Goal: Task Accomplishment & Management: Manage account settings

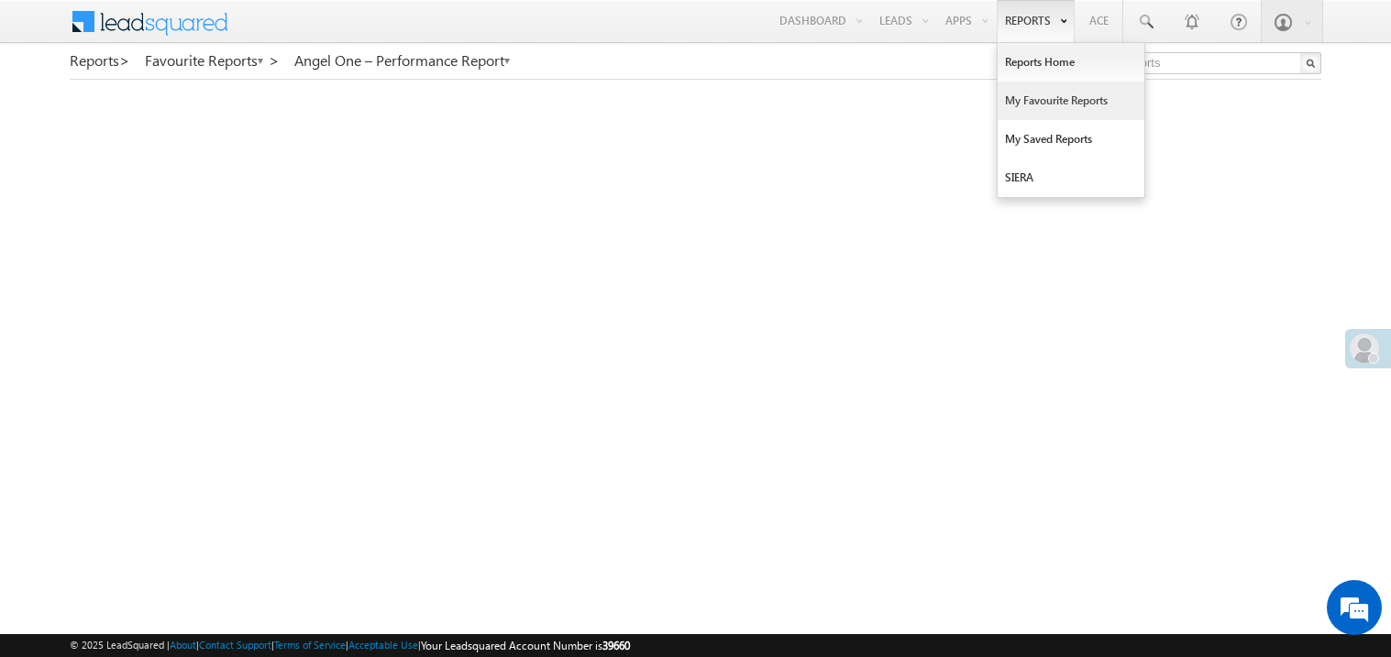
click at [1028, 98] on link "My Favourite Reports" at bounding box center [1071, 101] width 147 height 39
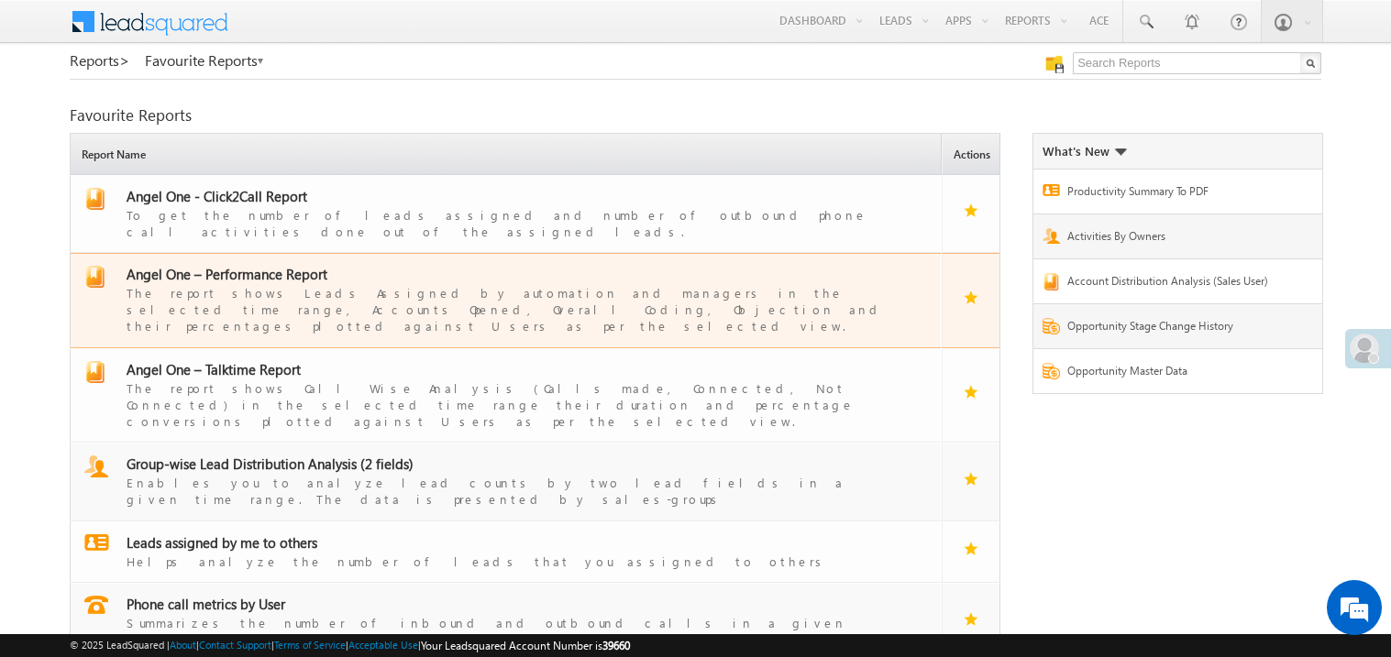
click at [247, 265] on span "Angel One – Performance Report" at bounding box center [227, 274] width 201 height 18
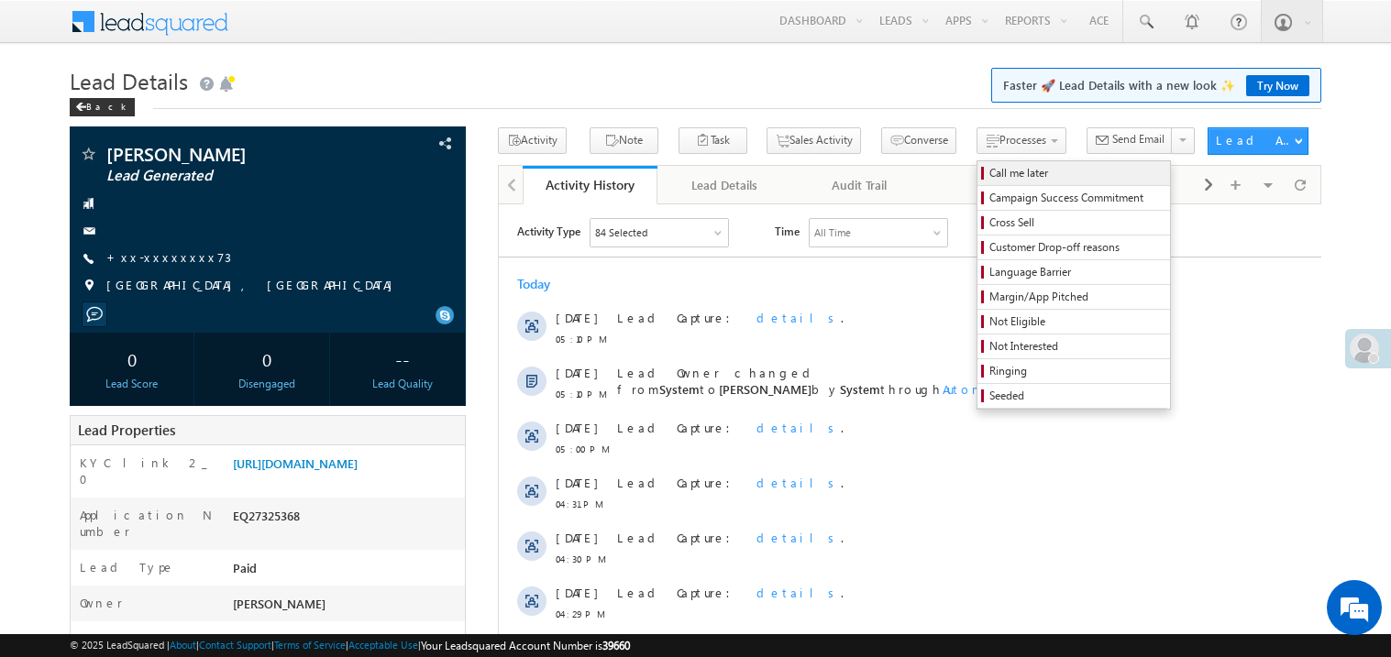
click at [989, 165] on span "Call me later" at bounding box center [1076, 173] width 174 height 17
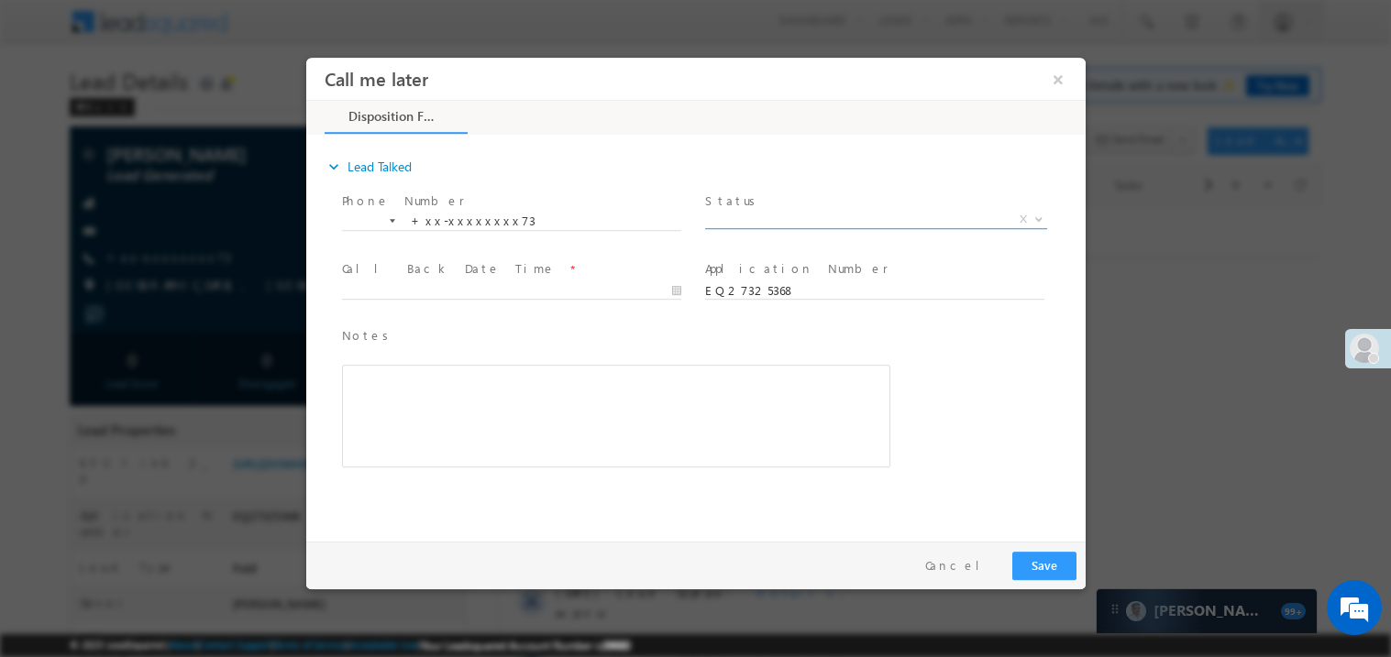
click at [770, 219] on span "X" at bounding box center [875, 219] width 342 height 18
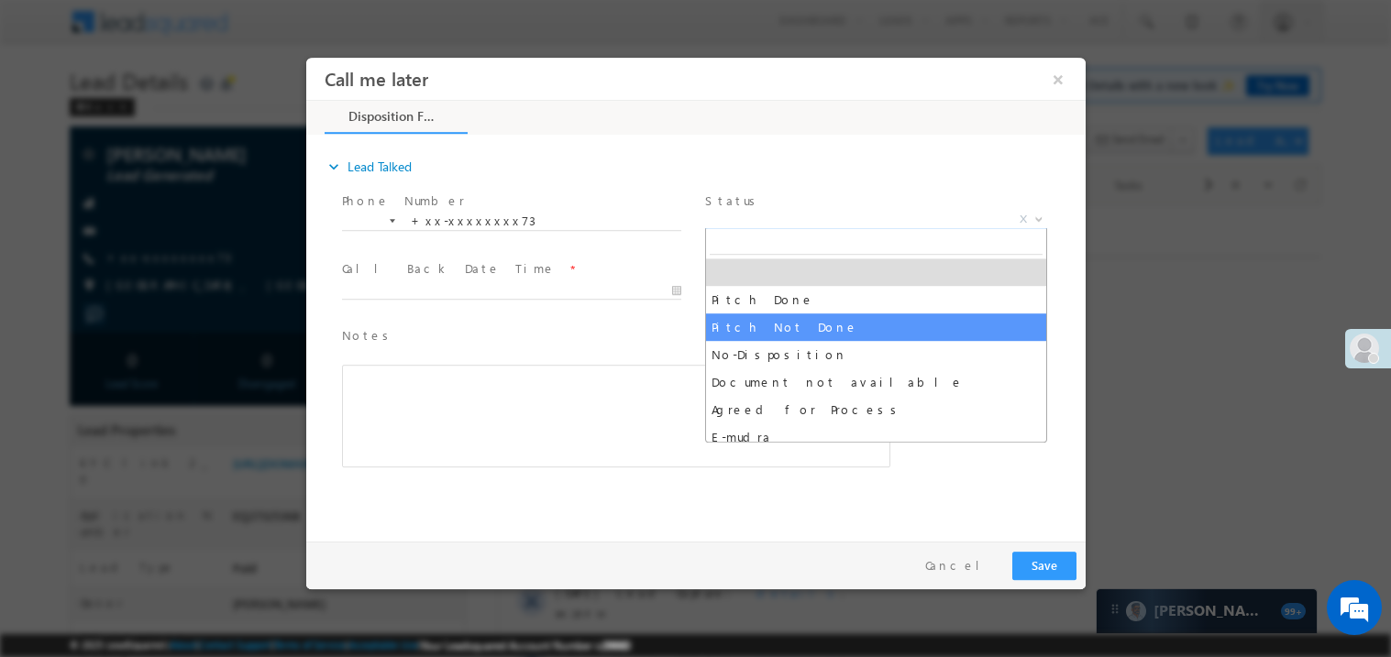
select select "Pitch Not Done"
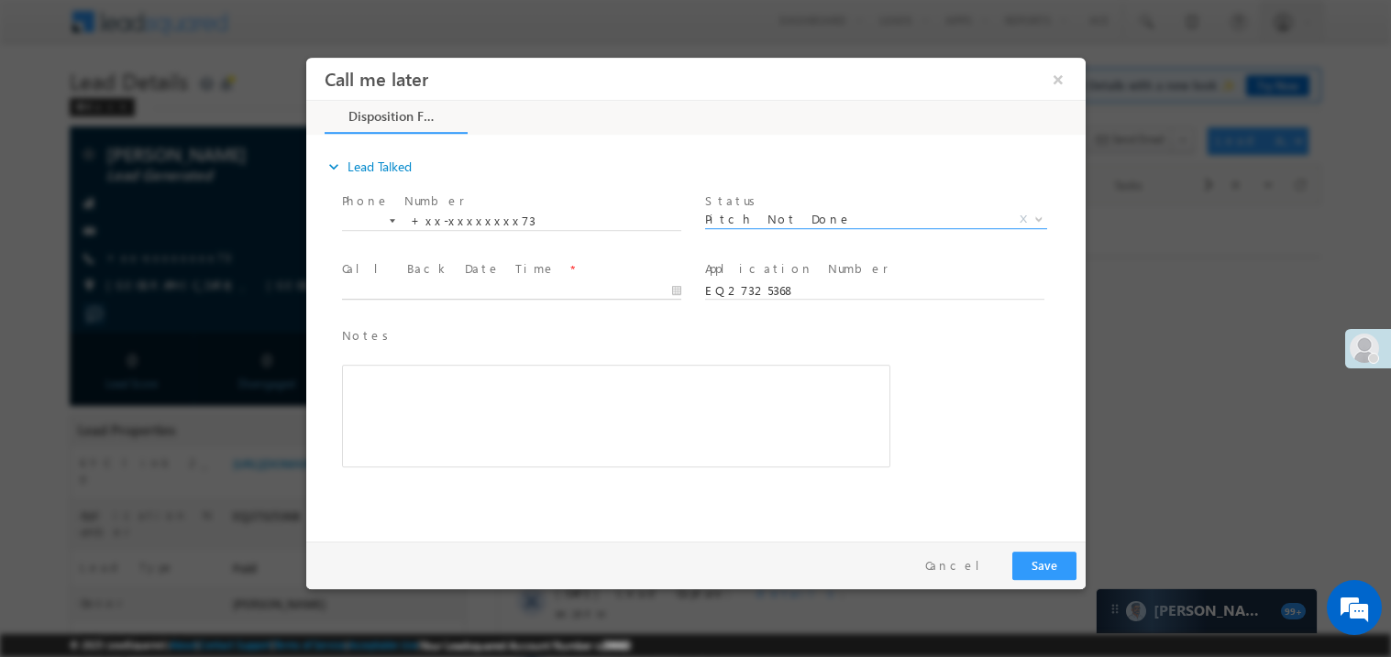
click at [391, 292] on body "Call me later ×" at bounding box center [694, 295] width 779 height 476
type input "08/17/25 6:43 PM"
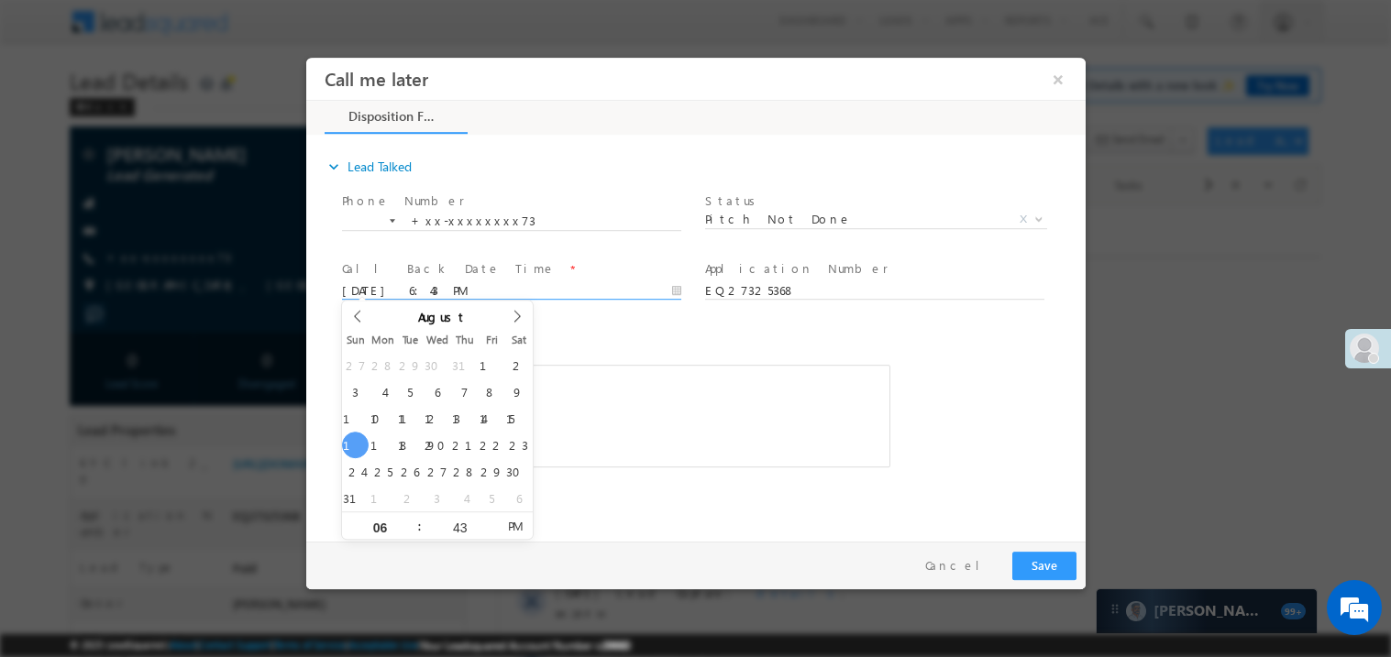
click at [661, 474] on span at bounding box center [601, 476] width 521 height 20
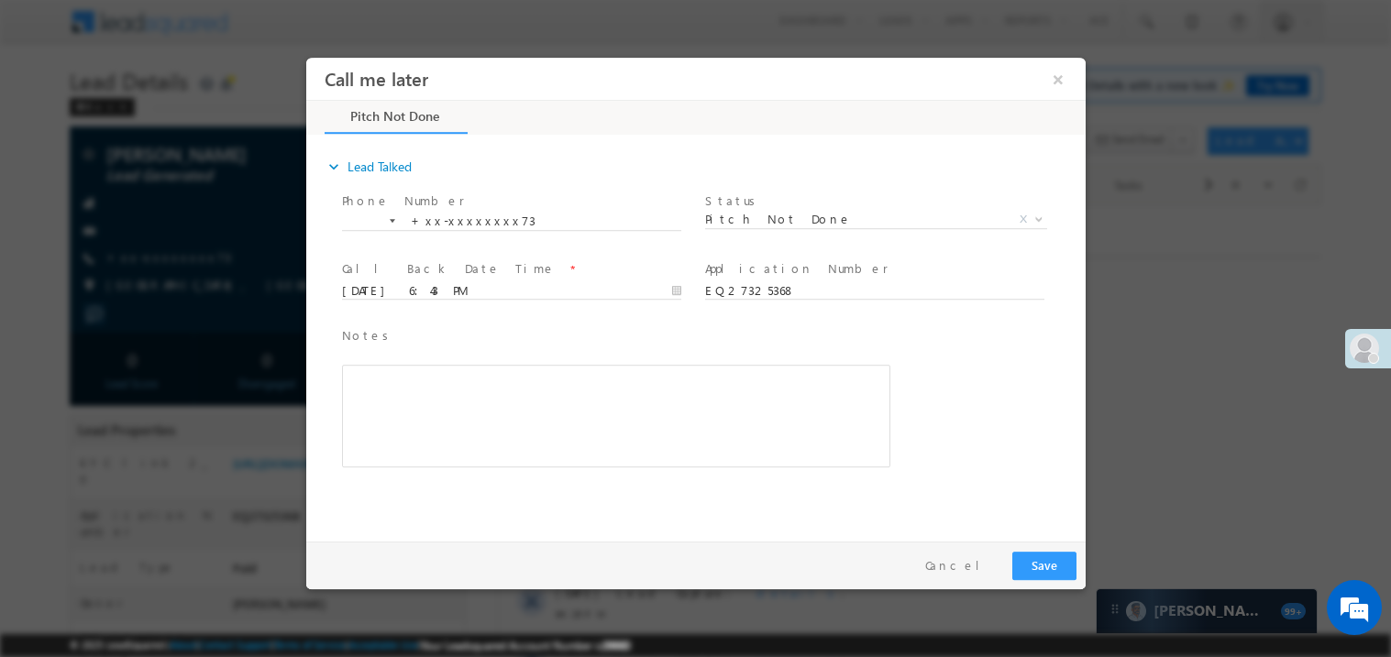
click at [624, 440] on div "Rich Text Editor, 40788eee-0fb2-11ec-a811-0adc8a9d82c2__tab1__section1__Notes__…" at bounding box center [615, 415] width 548 height 103
click at [1031, 551] on button "Save" at bounding box center [1043, 565] width 64 height 28
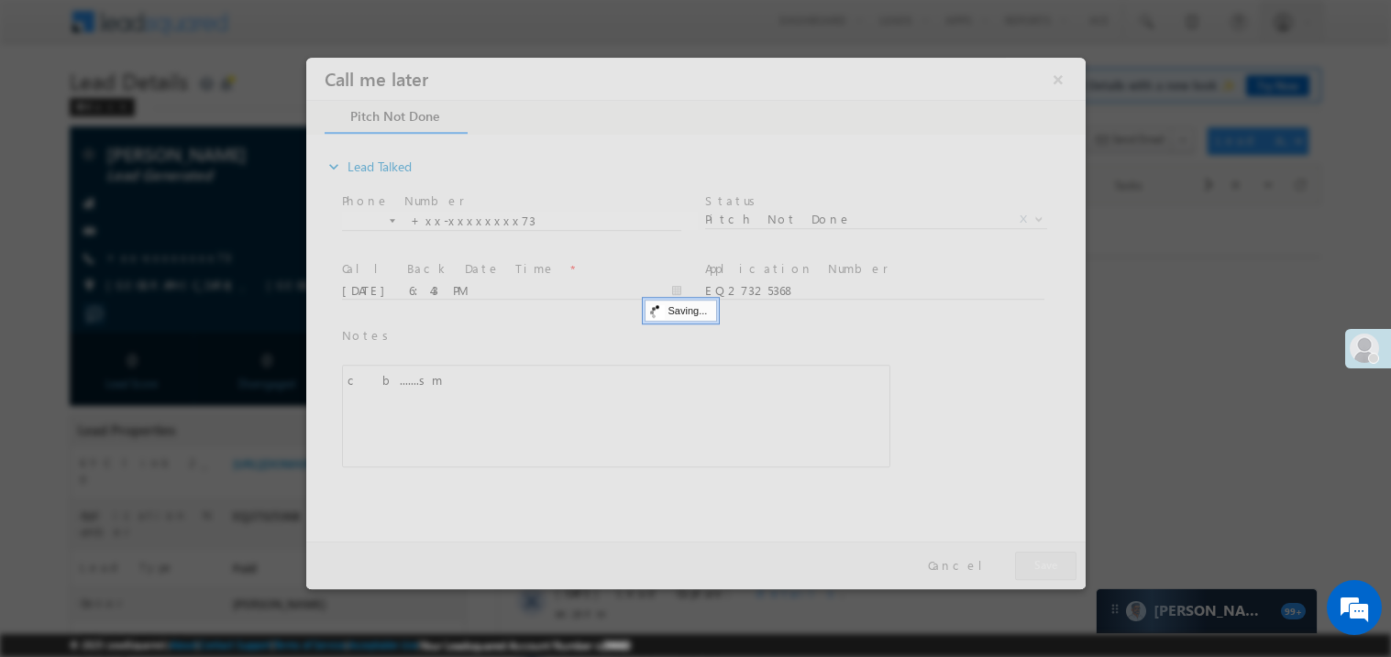
click at [1031, 551] on div at bounding box center [694, 323] width 779 height 532
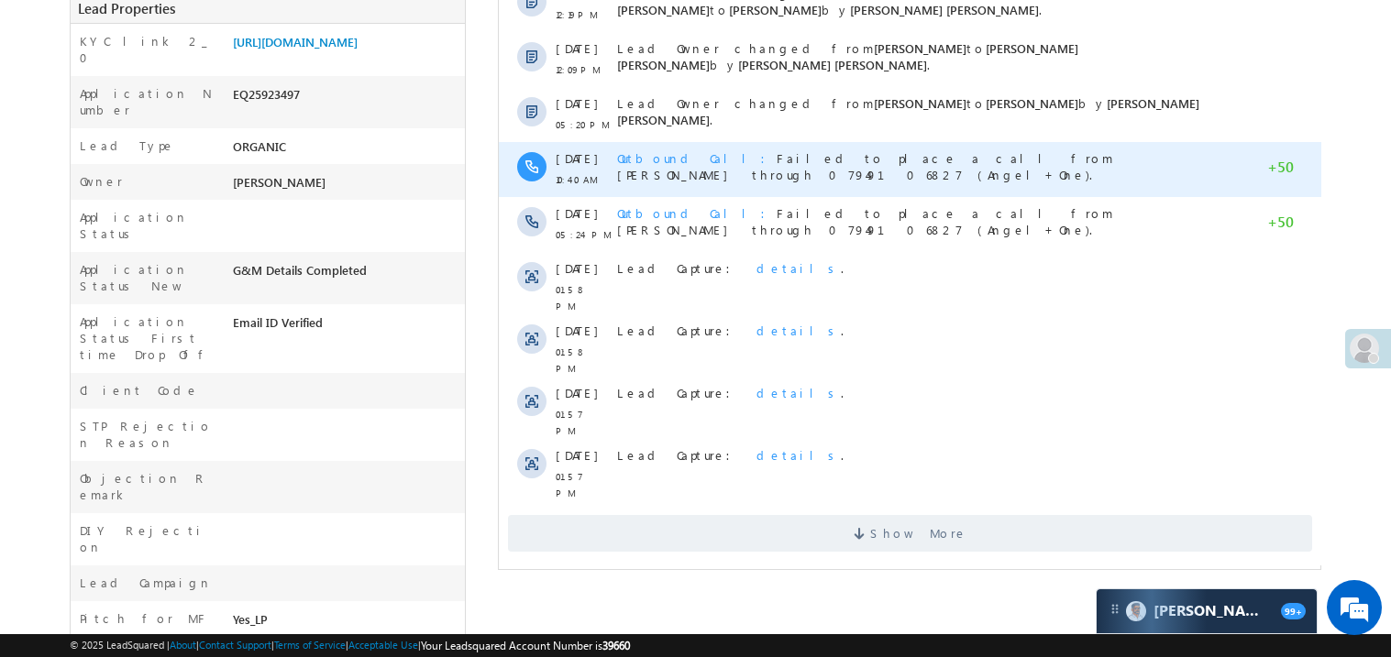
scroll to position [476, 0]
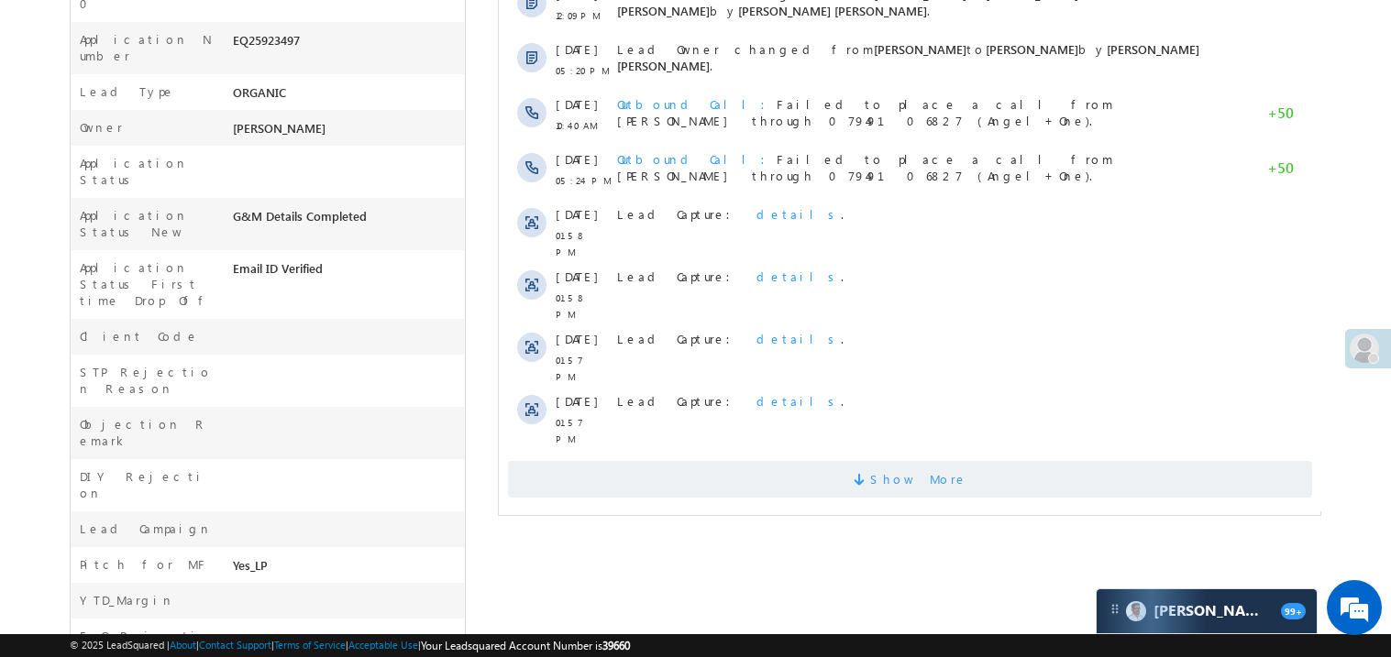
click at [818, 461] on span "Show More" at bounding box center [909, 479] width 804 height 37
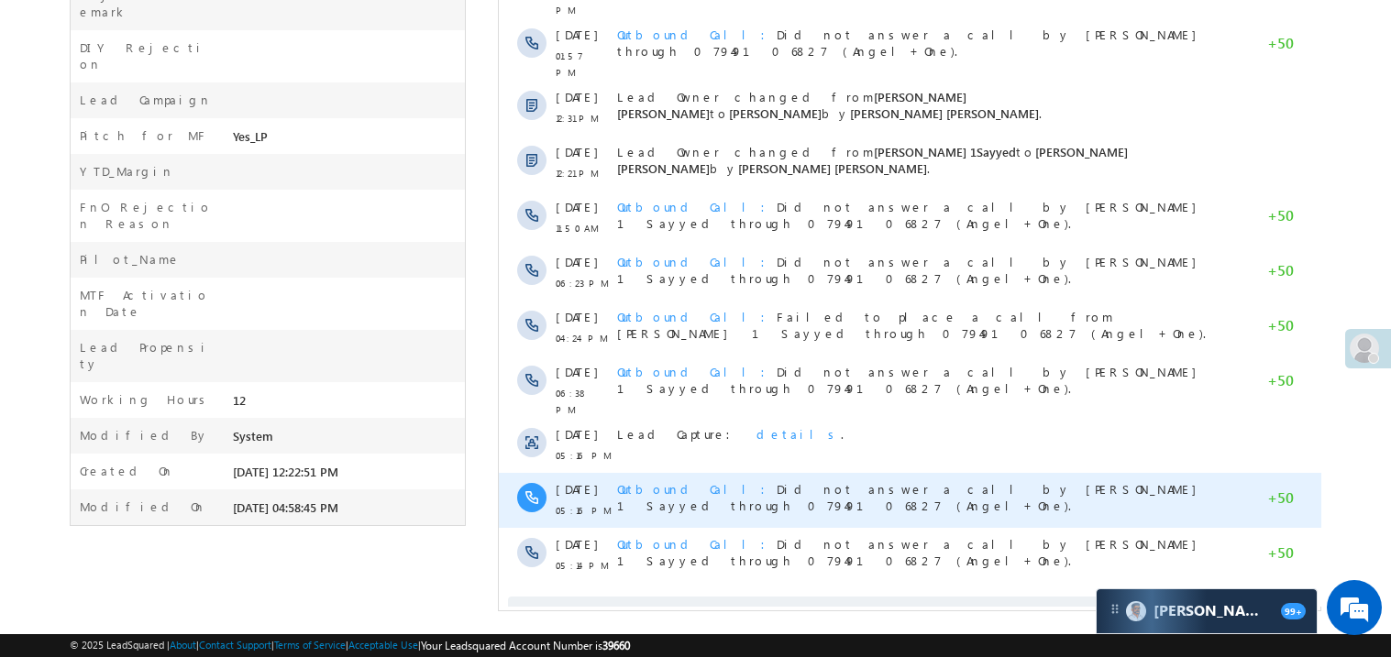
scroll to position [0, 0]
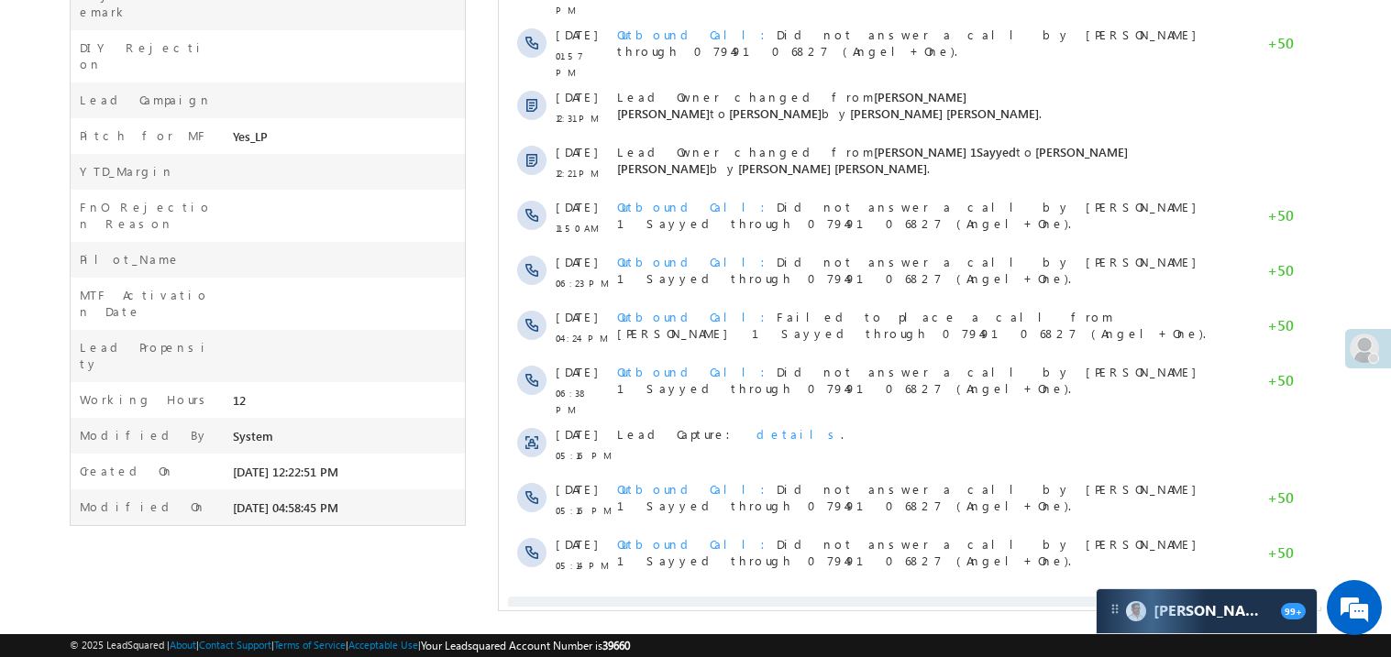
click at [823, 597] on span "Show More" at bounding box center [909, 615] width 804 height 37
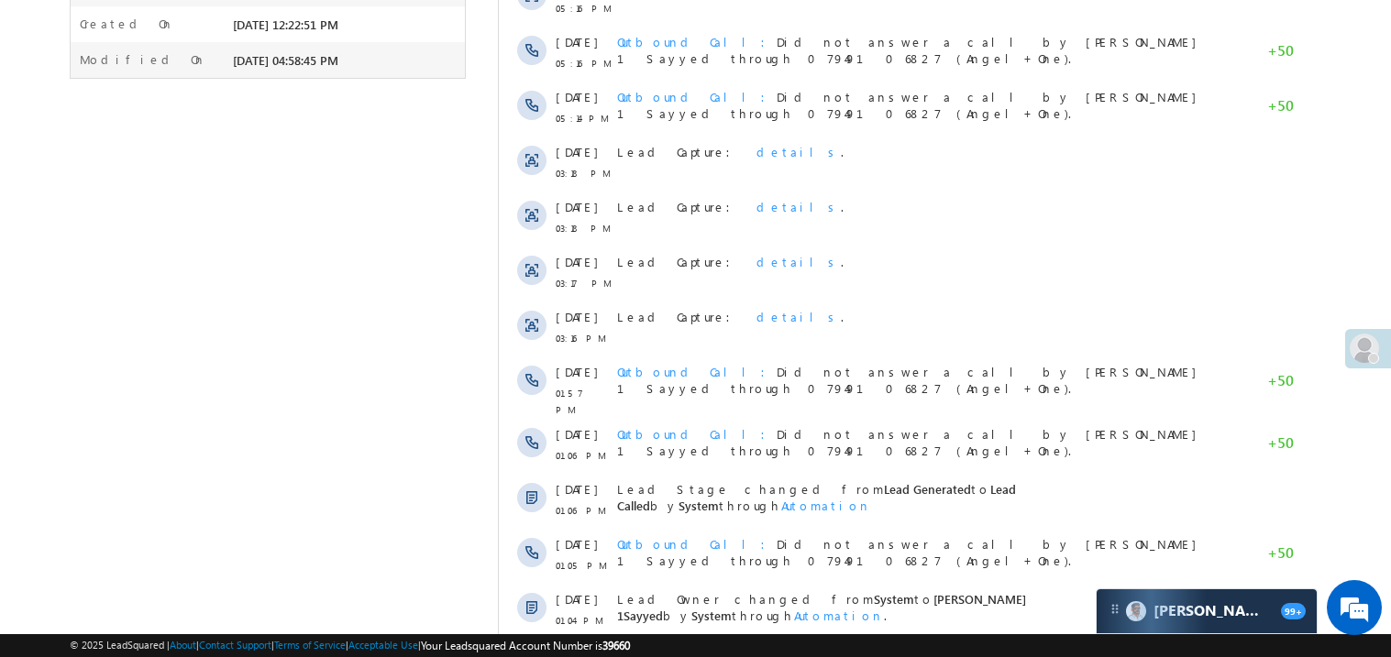
scroll to position [1454, 0]
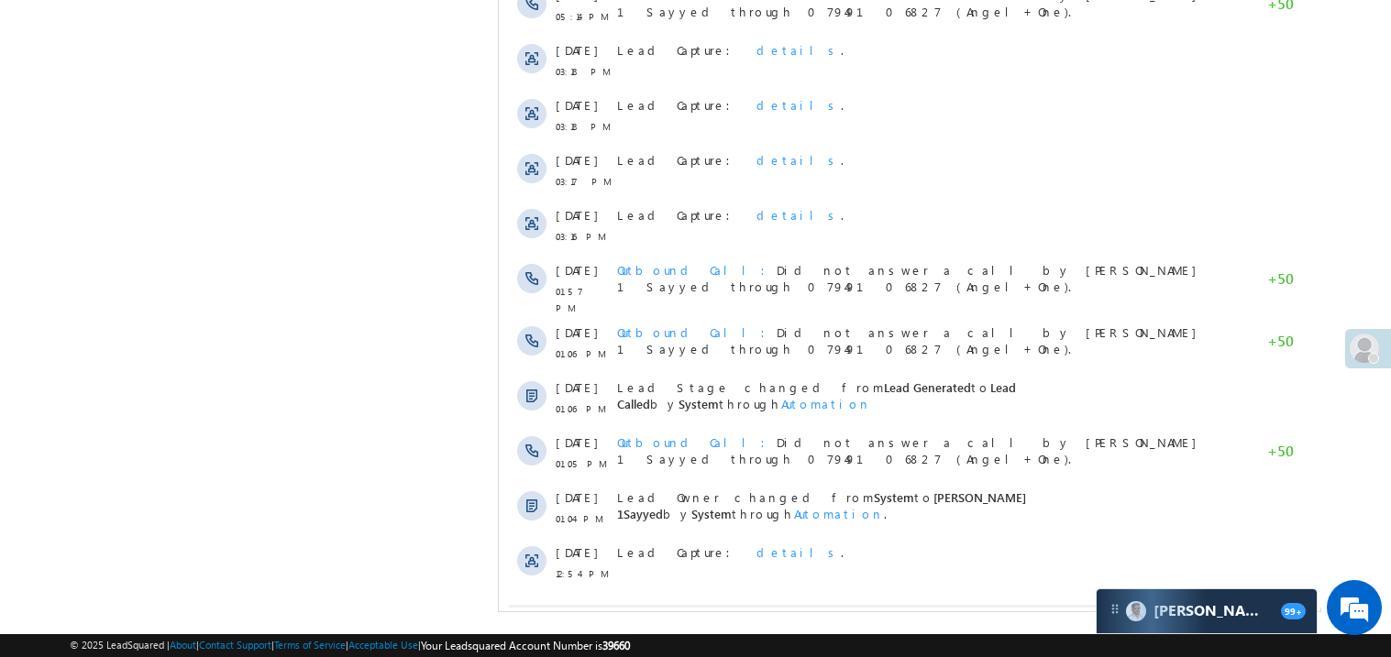
click at [823, 605] on span "Show More" at bounding box center [909, 623] width 804 height 37
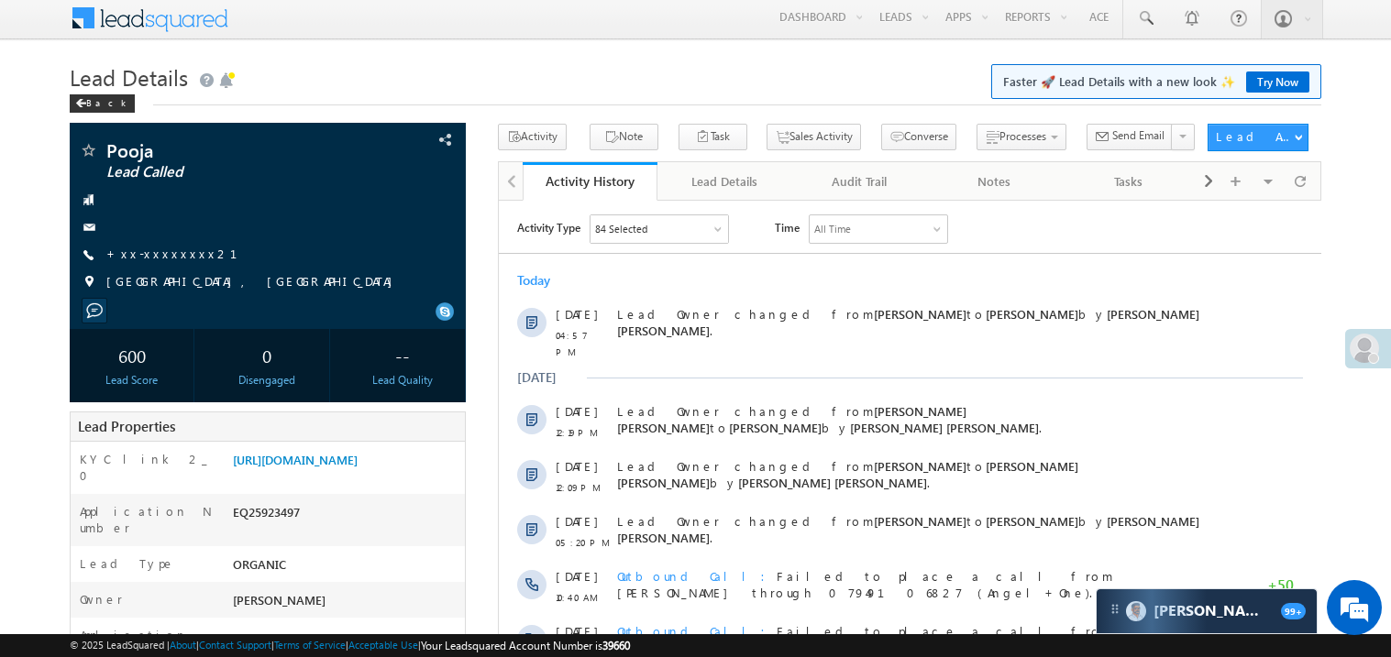
scroll to position [0, 0]
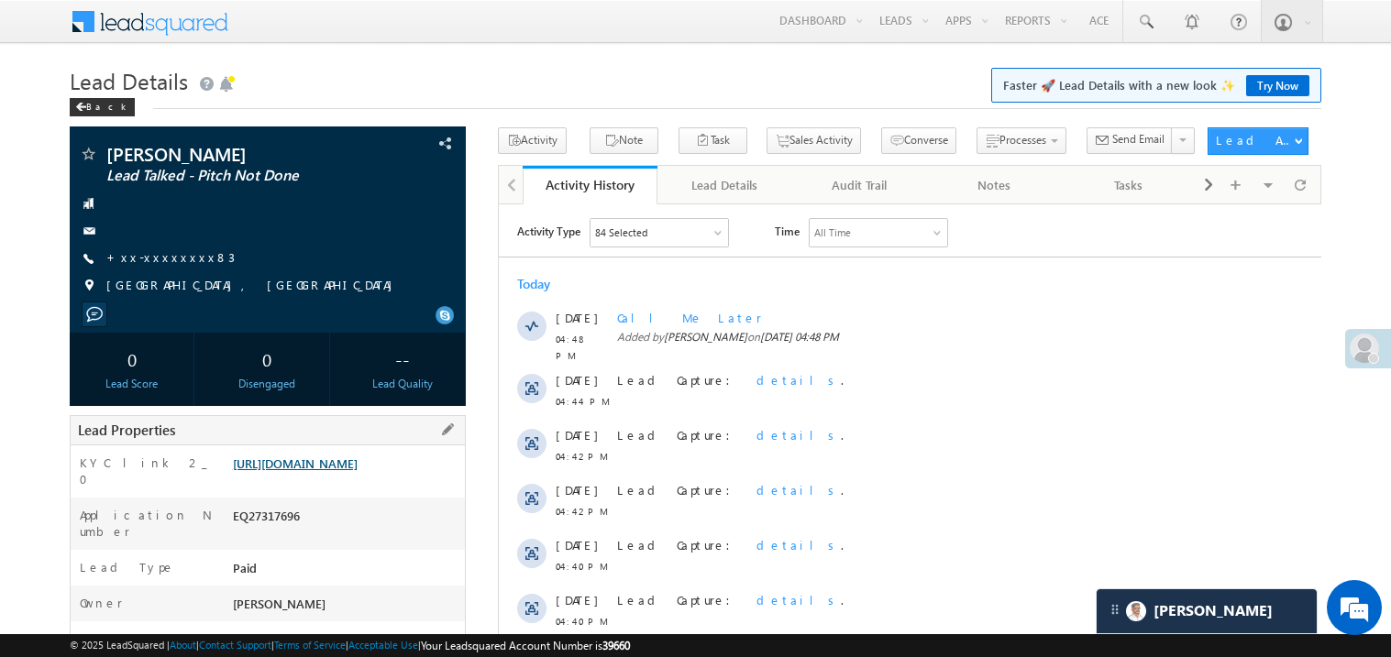
click at [301, 467] on link "https://angelbroking1-pk3em7sa.customui-test.leadsquared.com?leadId=5d33ecef-f1…" at bounding box center [295, 464] width 125 height 16
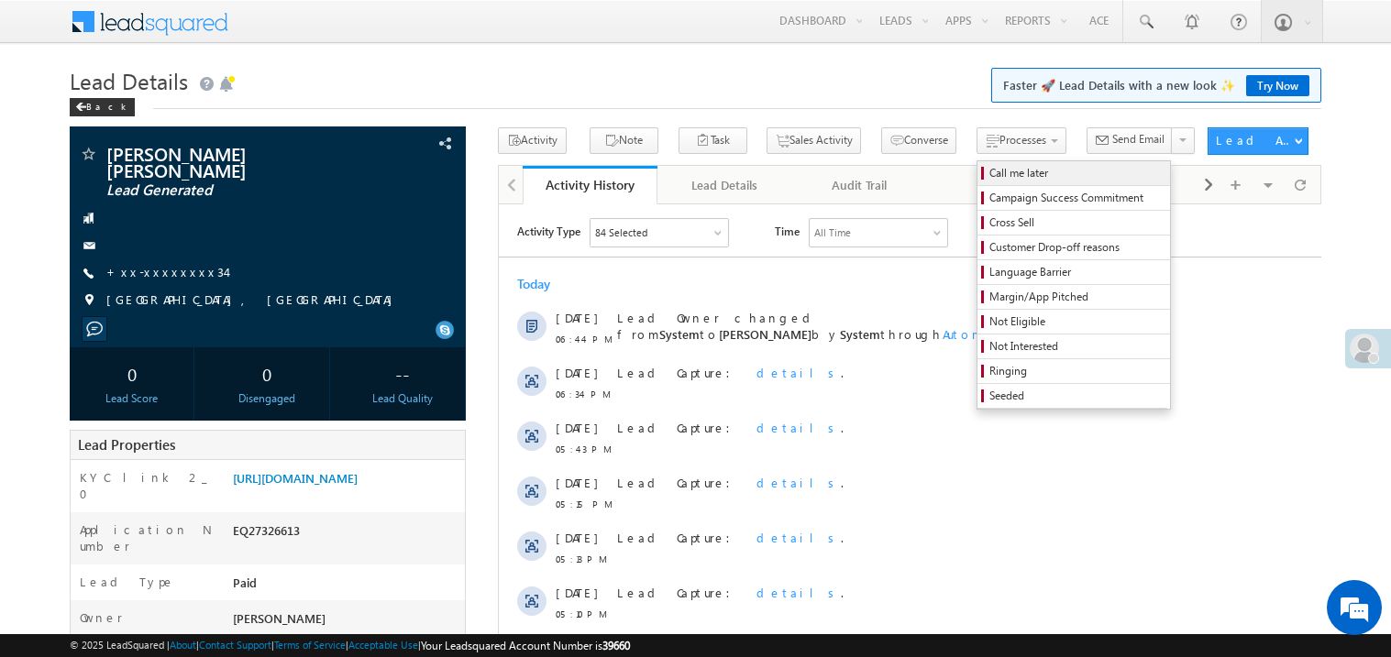
click at [989, 170] on span "Call me later" at bounding box center [1076, 173] width 174 height 17
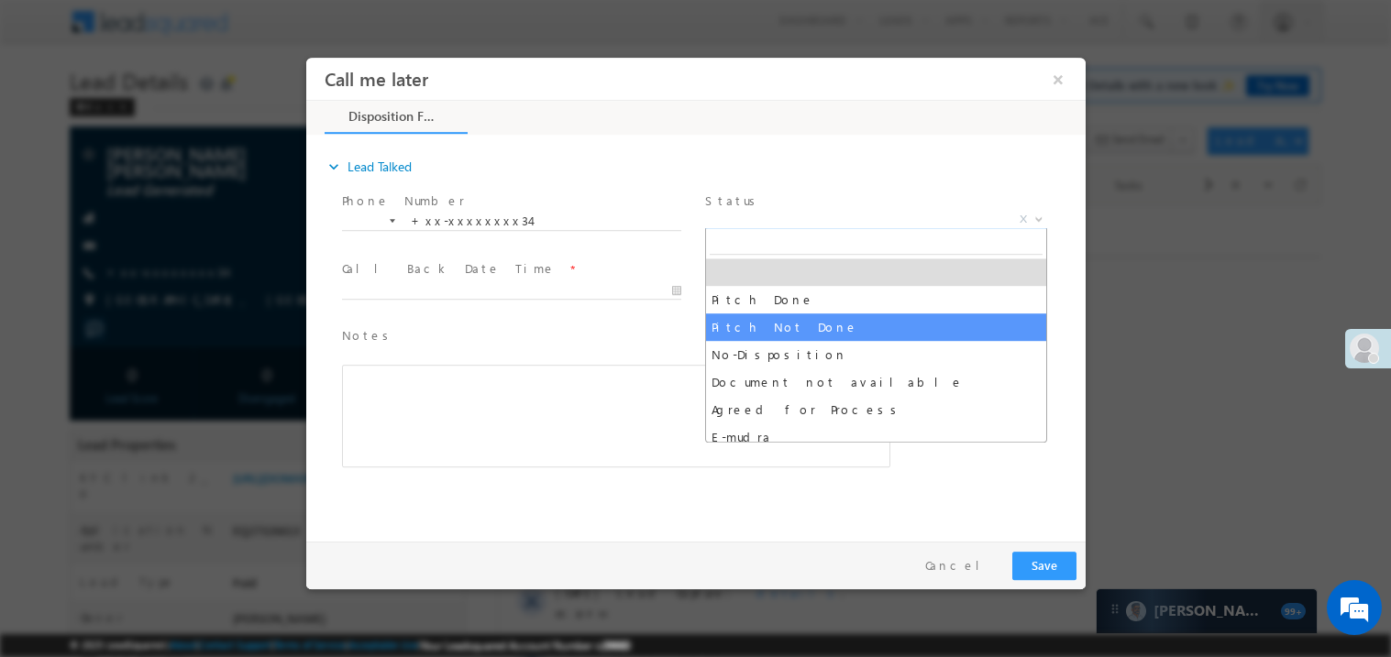
select select "Pitch Not Done"
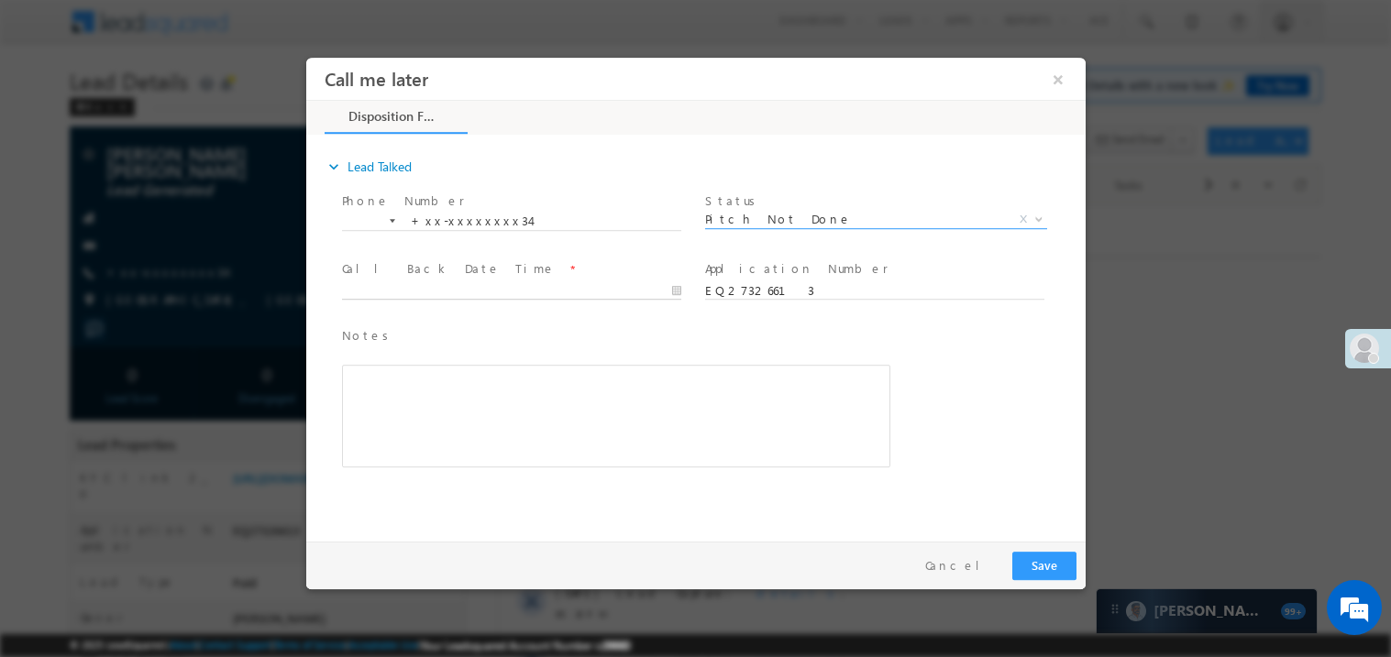
click at [373, 282] on body "Call me later ×" at bounding box center [694, 295] width 779 height 476
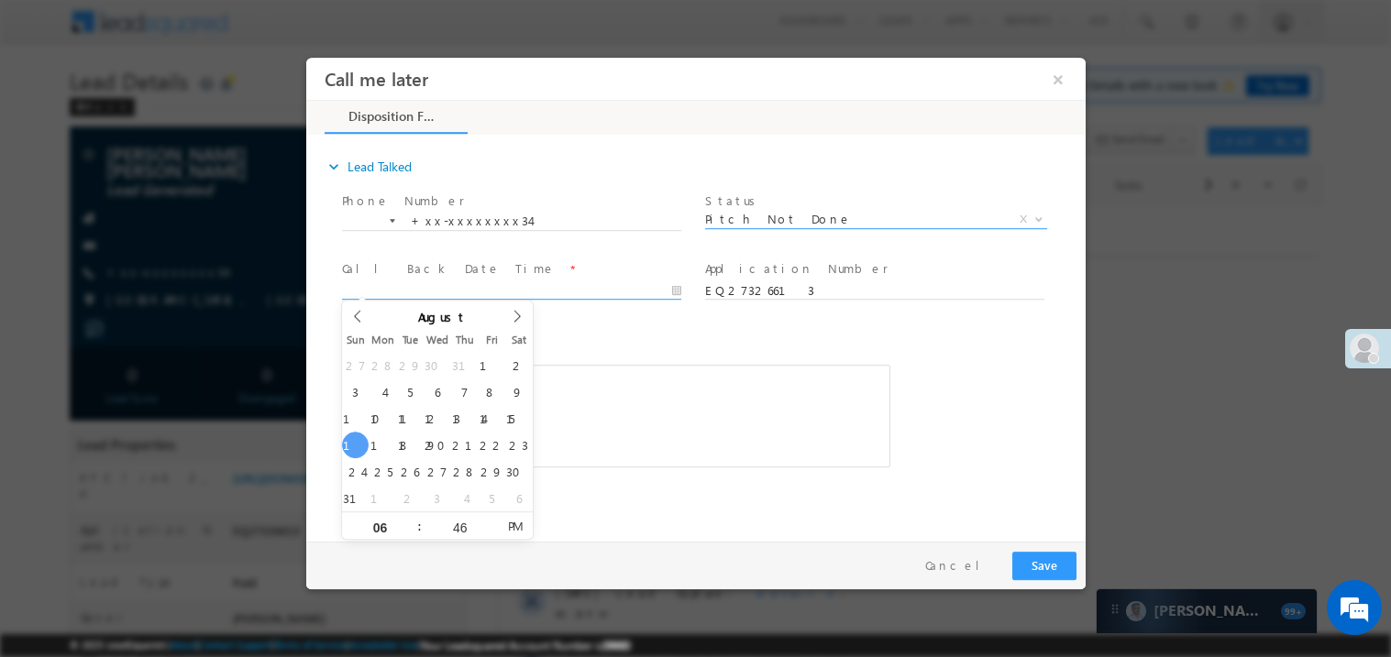
type input "08/17/25 6:46 PM"
click at [642, 424] on div "Rich Text Editor, 40788eee-0fb2-11ec-a811-0adc8a9d82c2__tab1__section1__Notes__…" at bounding box center [615, 415] width 548 height 103
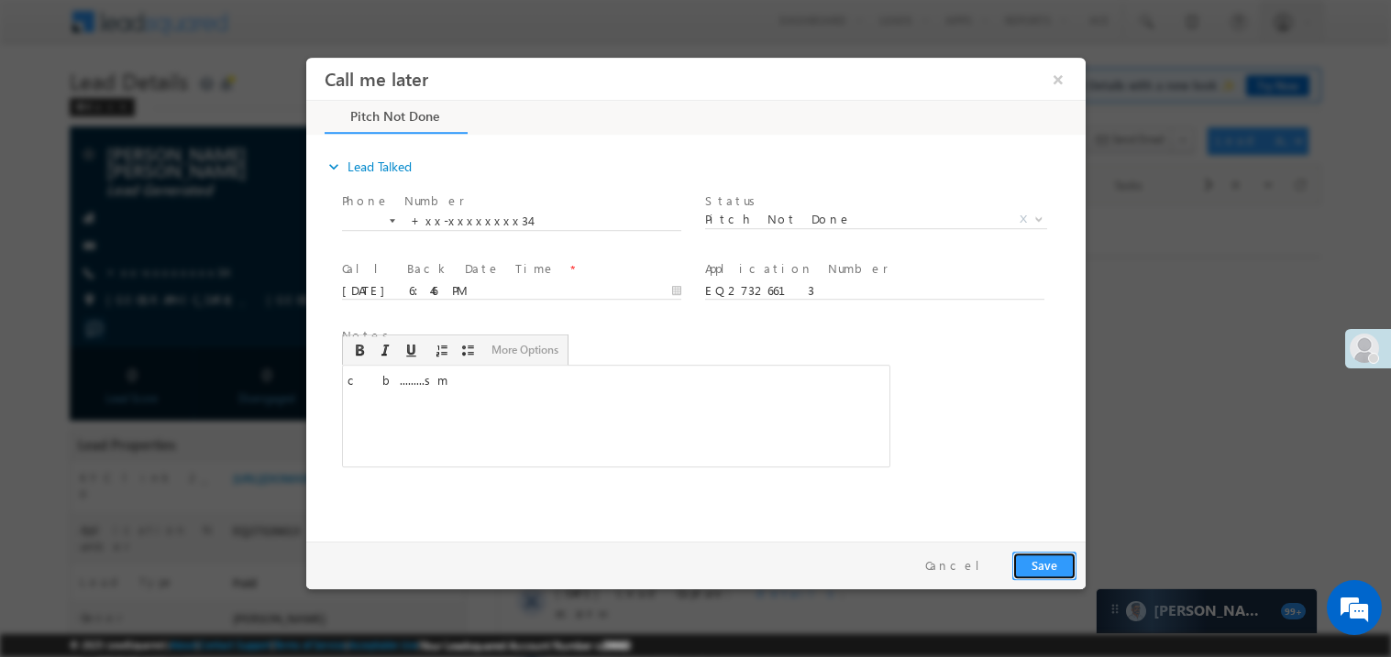
click at [1023, 569] on button "Save" at bounding box center [1043, 565] width 64 height 28
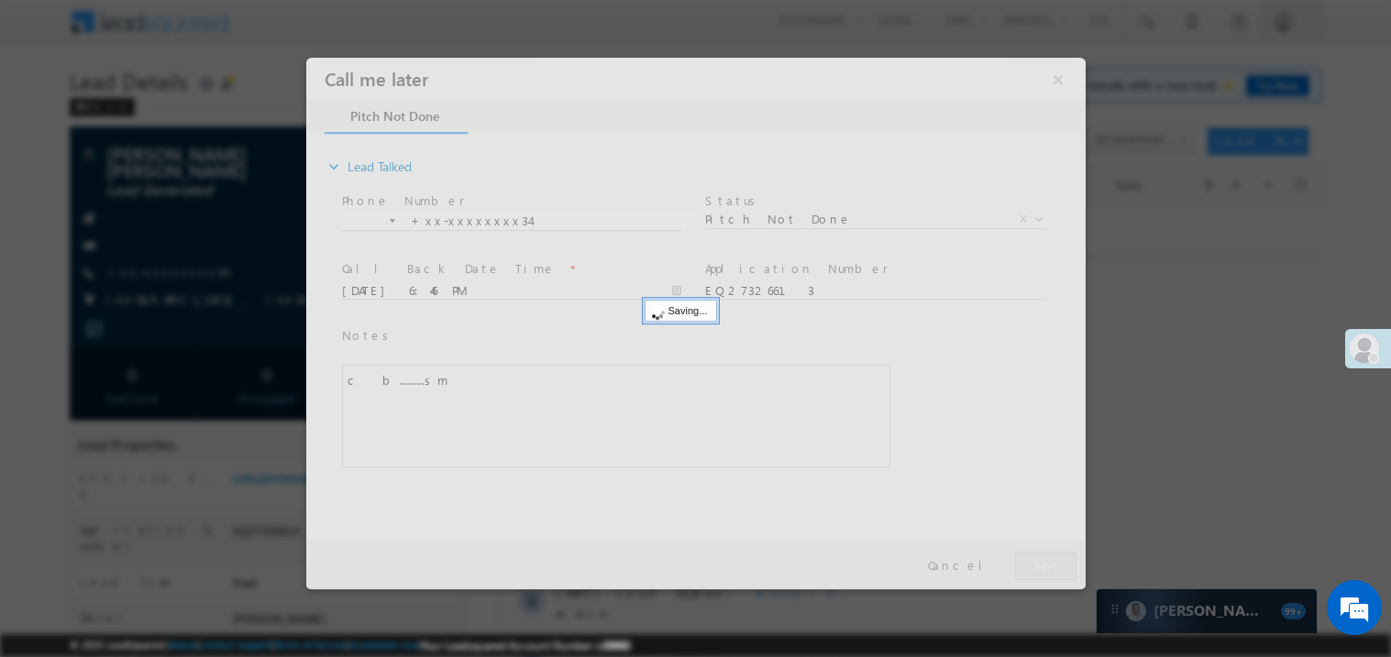
click at [1023, 569] on div at bounding box center [694, 323] width 779 height 532
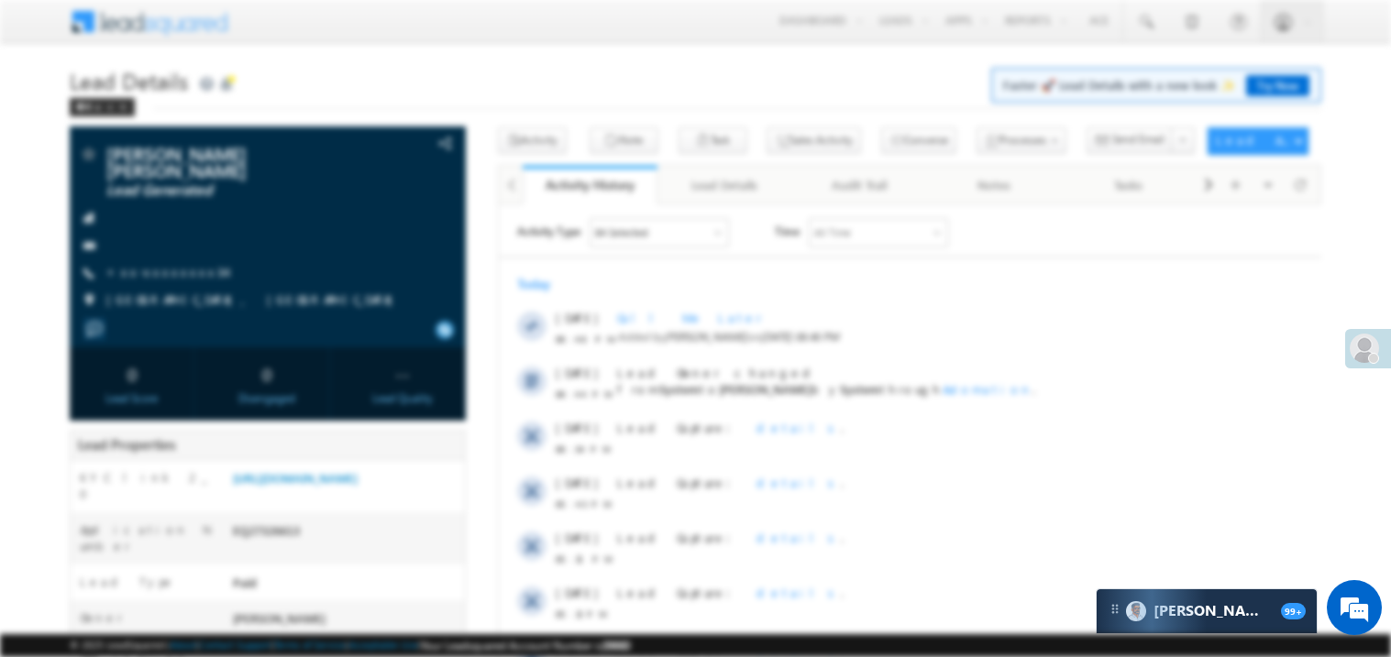
click at [1173, 416] on div "Lead Capture: details ." at bounding box center [917, 438] width 603 height 55
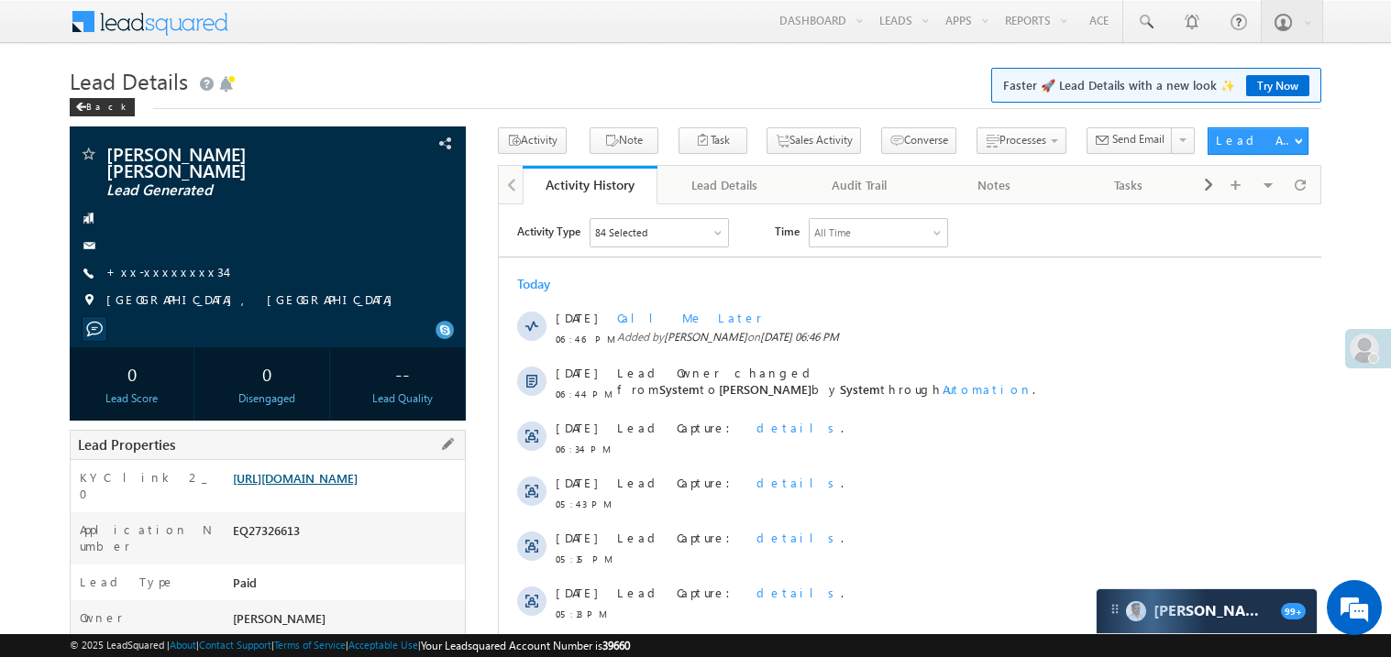
click at [329, 486] on link "https://angelbroking1-pk3em7sa.customui-test.leadsquared.com?leadId=ddc9f9d2-10…" at bounding box center [295, 478] width 125 height 16
click at [164, 270] on link "+xx-xxxxxxxx34" at bounding box center [165, 272] width 119 height 16
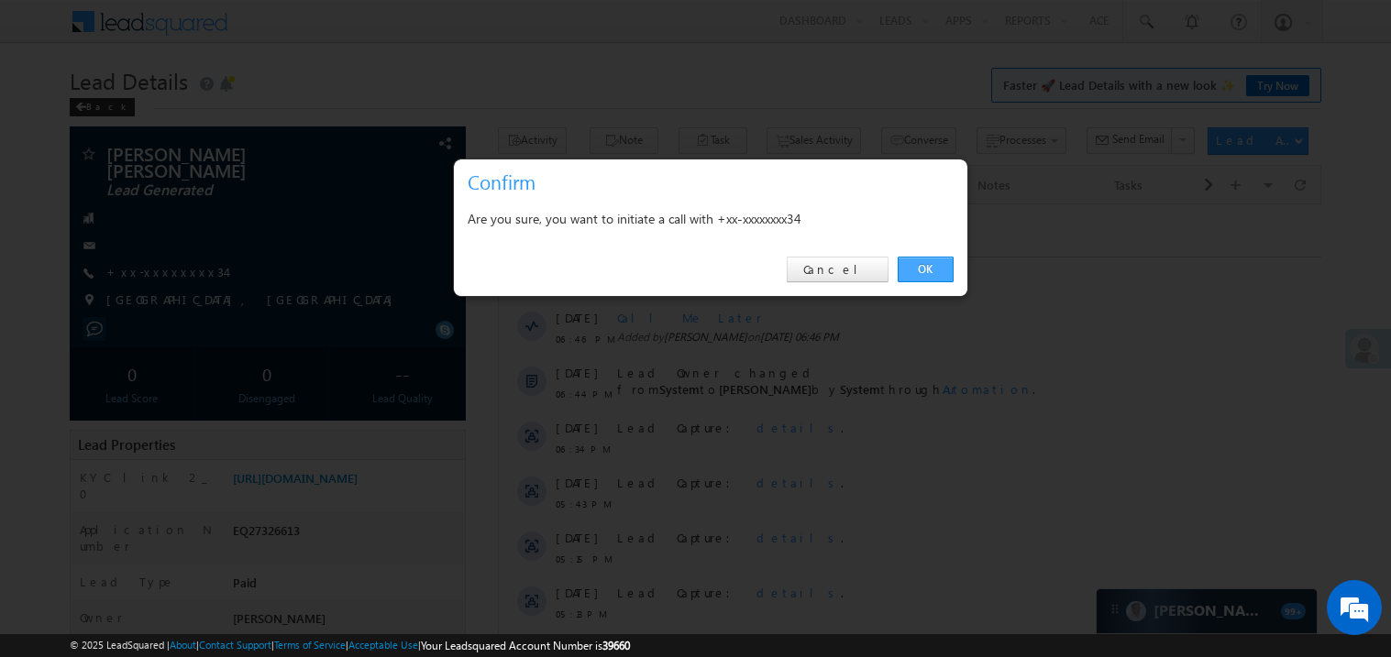
click at [923, 270] on link "OK" at bounding box center [926, 270] width 56 height 26
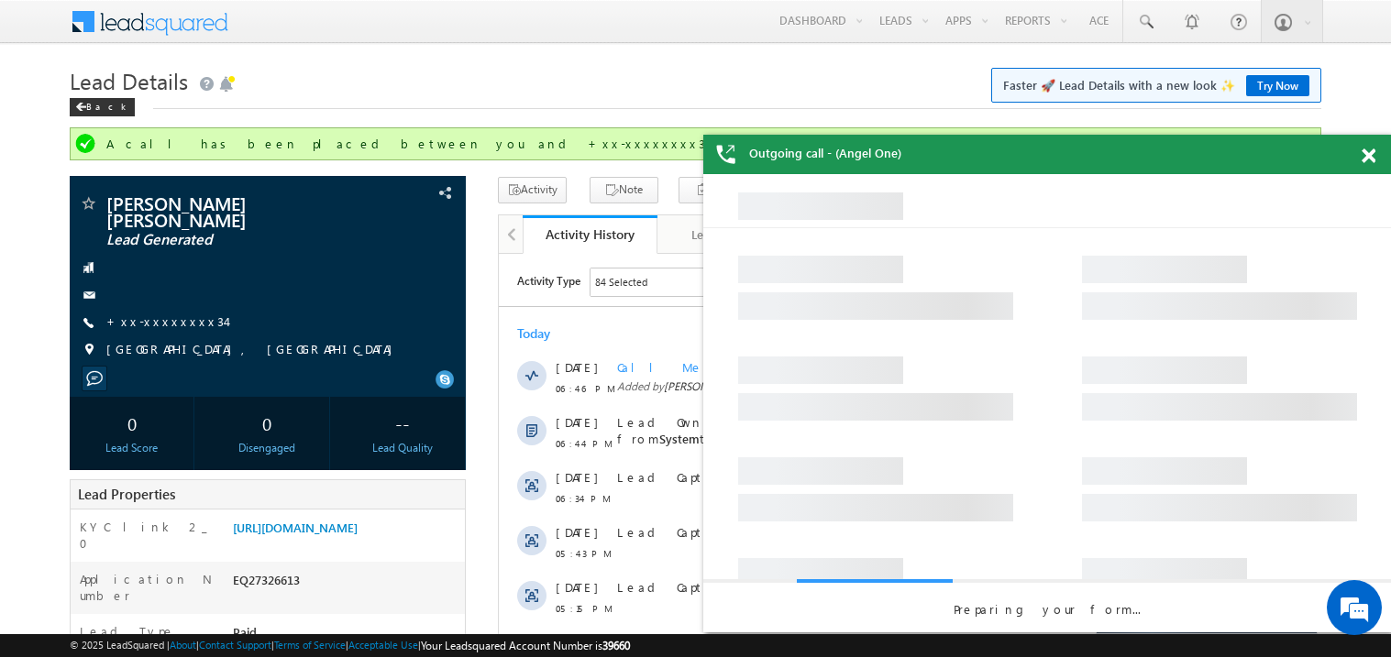
click at [1373, 158] on span at bounding box center [1369, 157] width 14 height 16
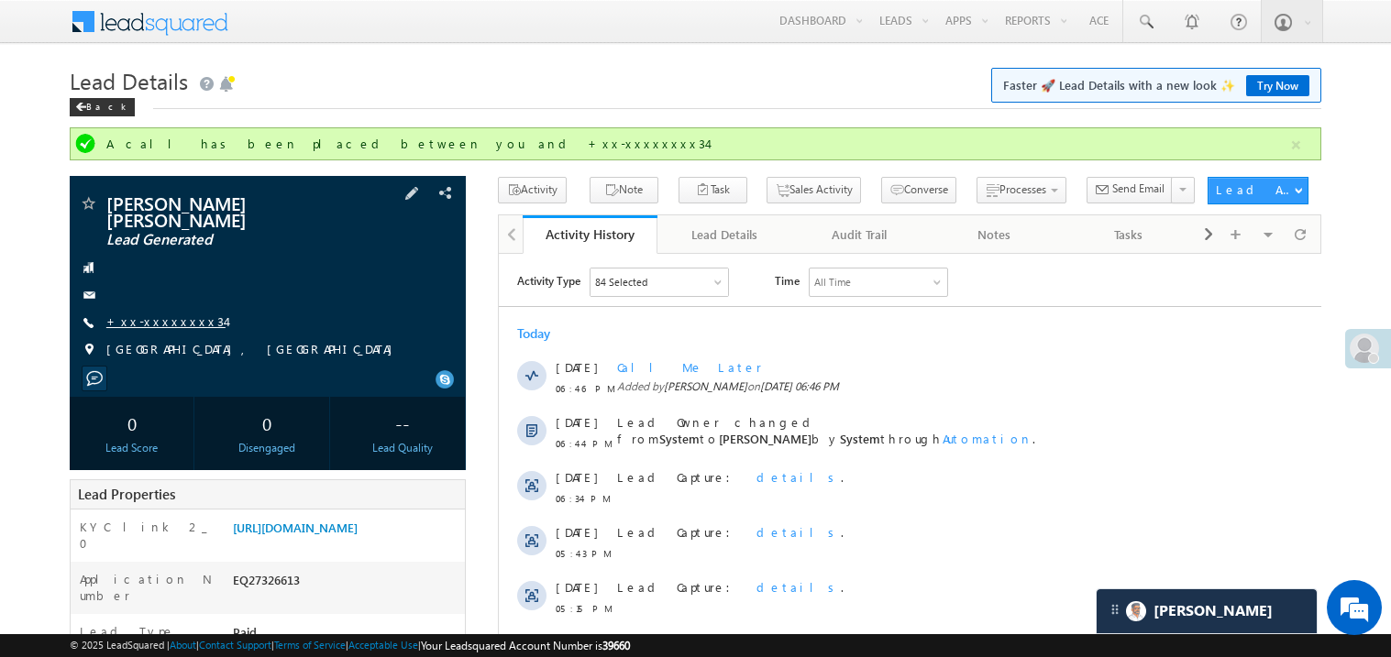
click at [157, 328] on link "+xx-xxxxxxxx34" at bounding box center [165, 322] width 119 height 16
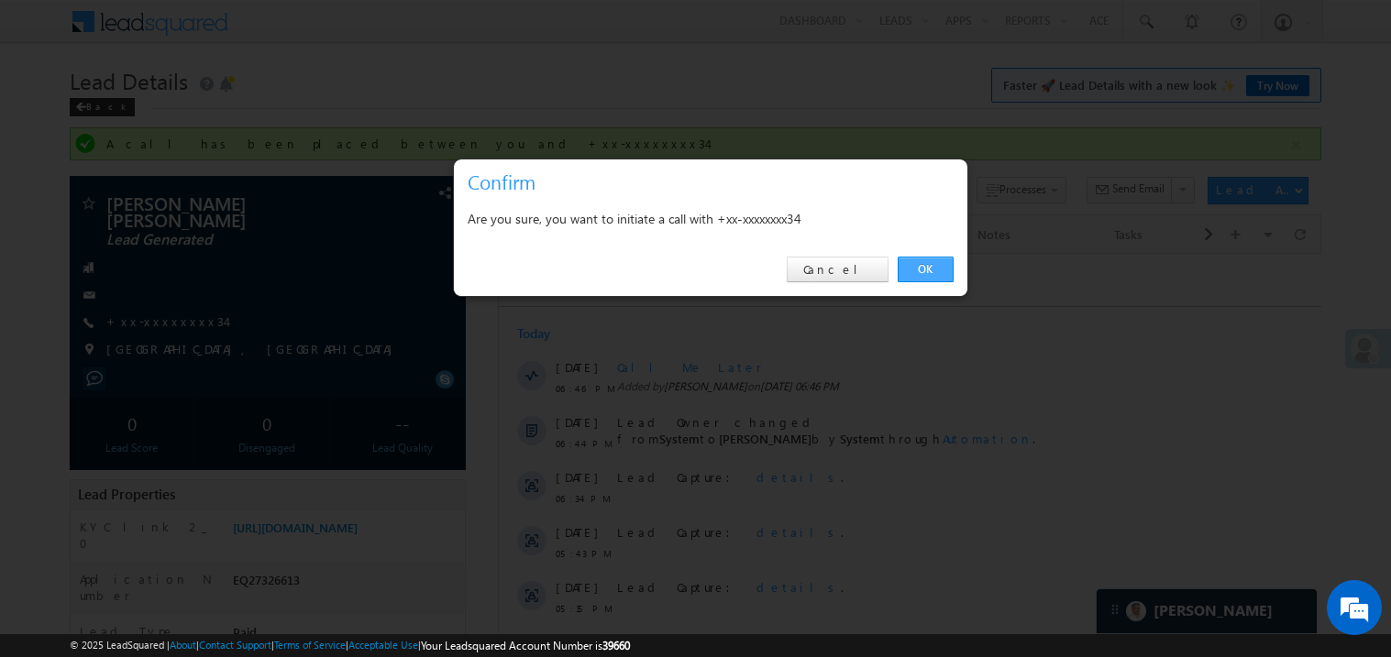
click at [921, 269] on link "OK" at bounding box center [926, 270] width 56 height 26
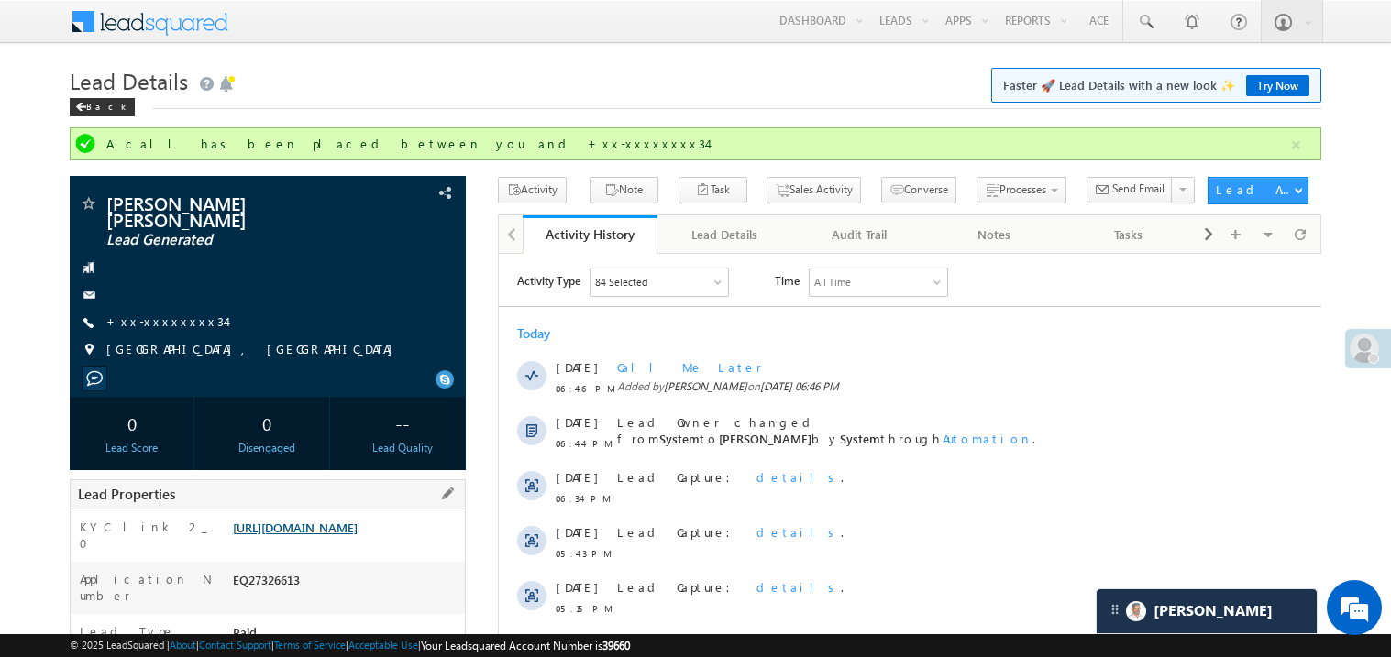
click at [358, 530] on link "https://angelbroking1-pk3em7sa.customui-test.leadsquared.com?leadId=ddc9f9d2-10…" at bounding box center [295, 528] width 125 height 16
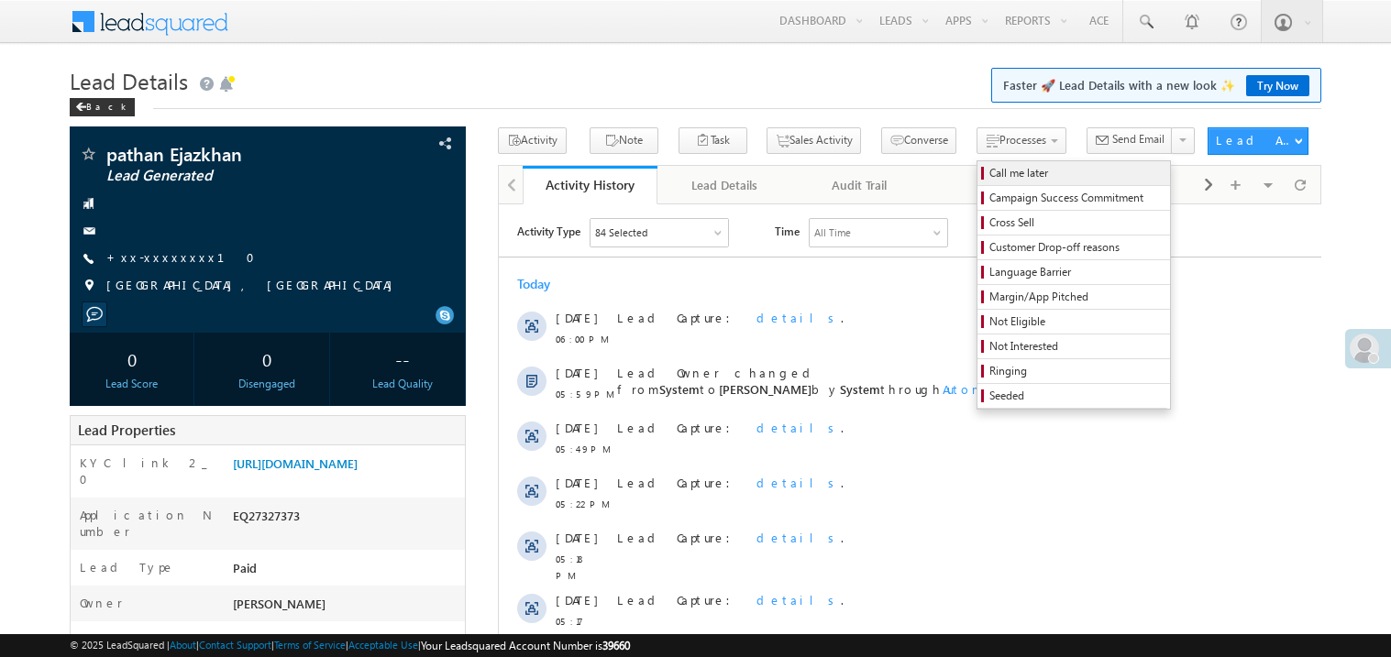
click at [989, 176] on span "Call me later" at bounding box center [1076, 173] width 174 height 17
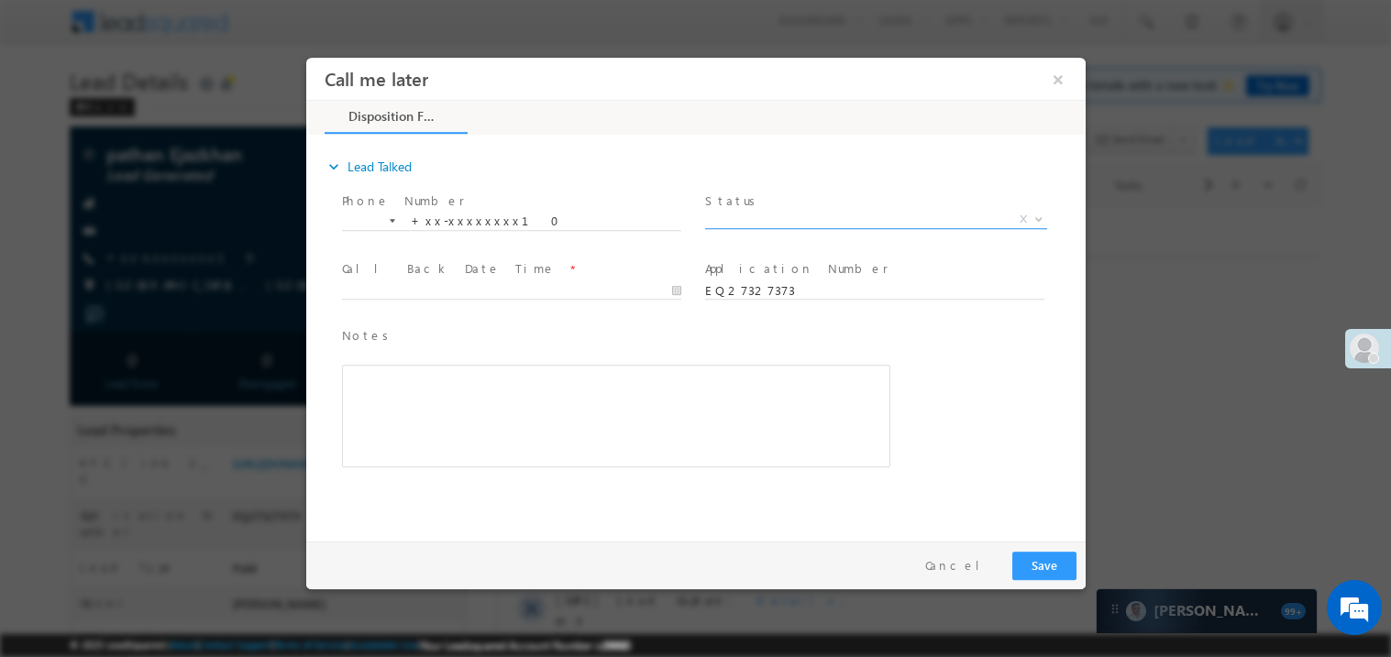
click at [737, 221] on span "X" at bounding box center [875, 219] width 342 height 18
select select "Pitch Not Done"
click at [412, 283] on body "Call me later ×" at bounding box center [694, 295] width 779 height 476
type input "08/17/25 6:48 PM"
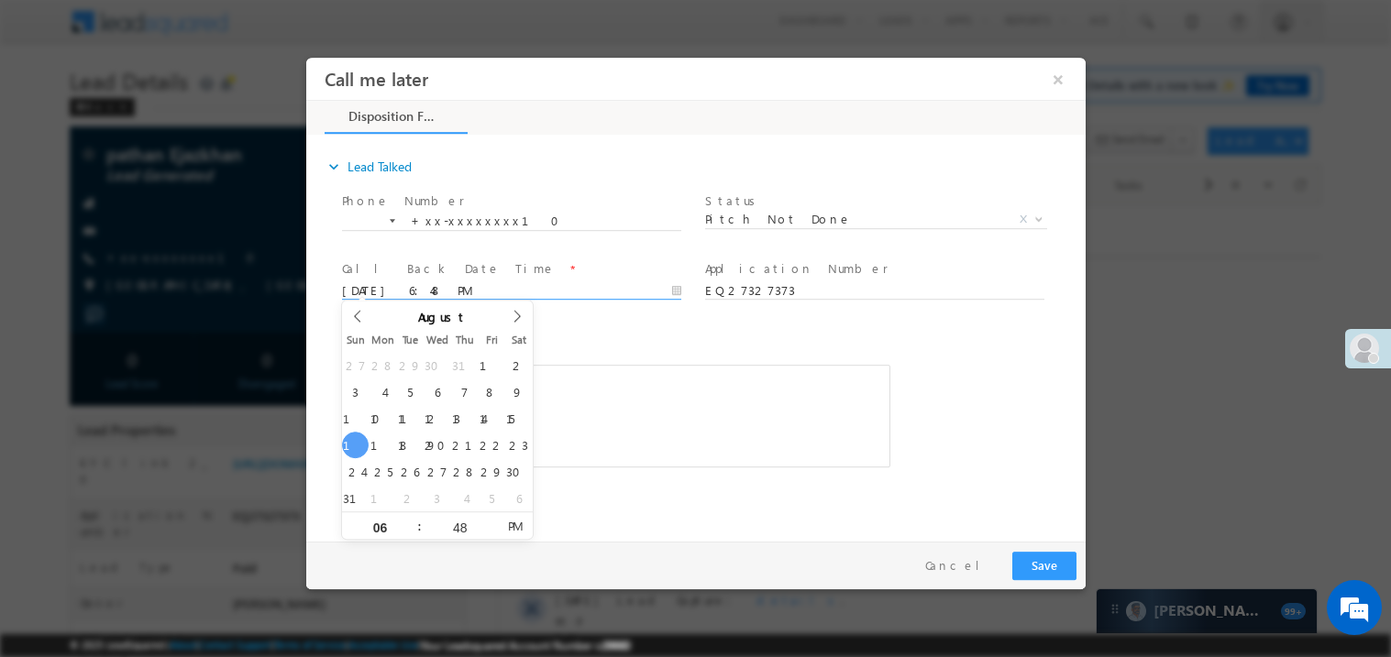
click at [770, 485] on div "Notes * Editor toolbars Basic Styles Bold Italic Underline Paragraph Insert/Rem…" at bounding box center [615, 406] width 556 height 168
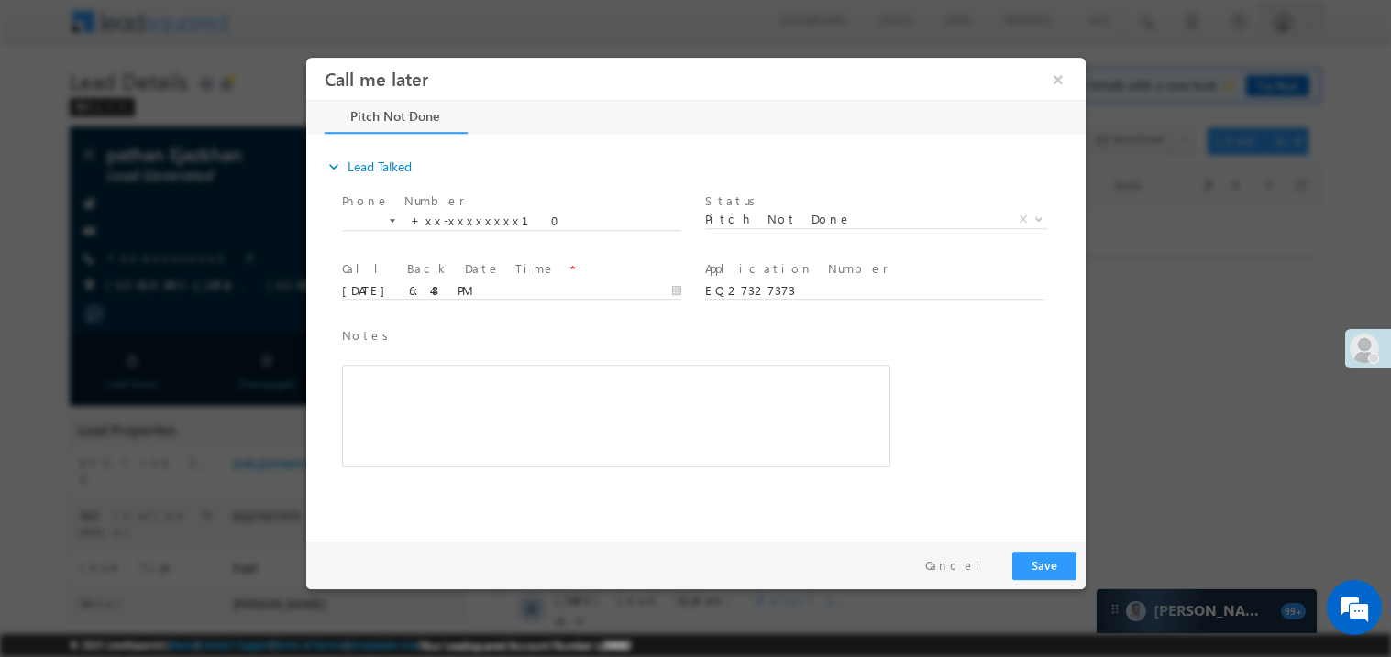
click at [692, 453] on div "Rich Text Editor, 40788eee-0fb2-11ec-a811-0adc8a9d82c2__tab1__section1__Notes__…" at bounding box center [615, 415] width 548 height 103
click at [1048, 558] on button "Save" at bounding box center [1043, 565] width 64 height 28
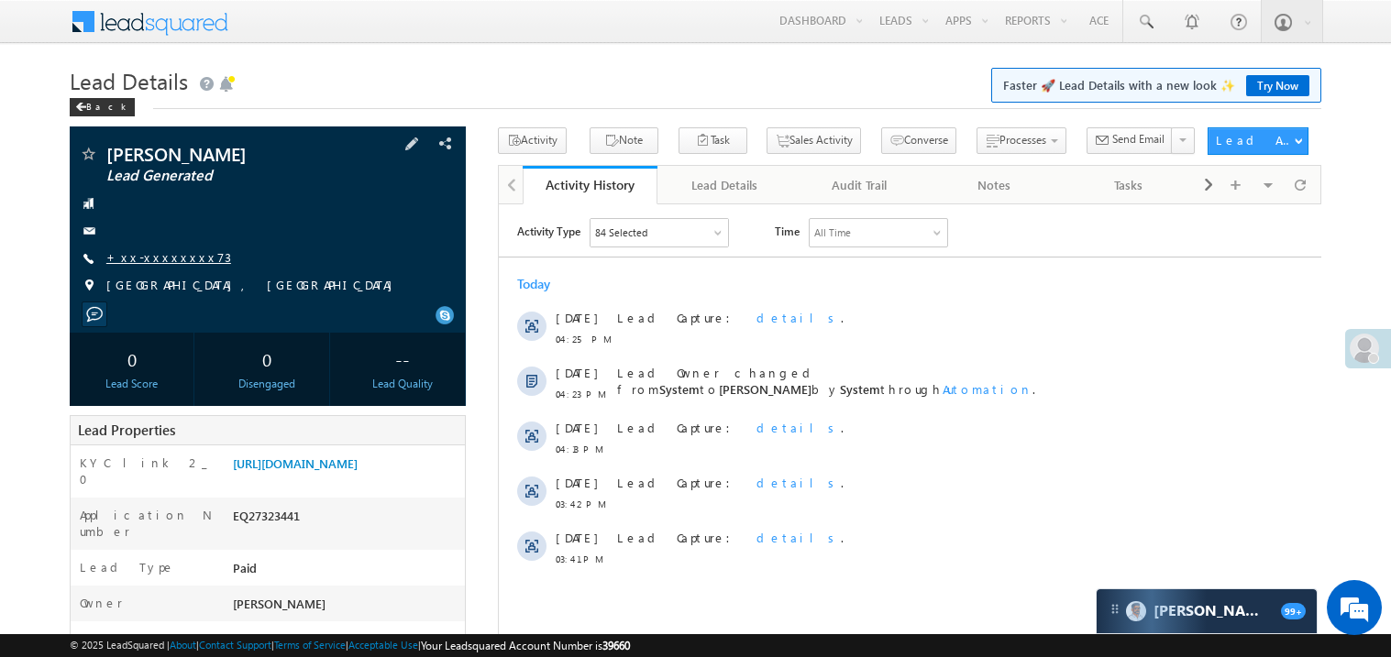
click at [165, 258] on link "+xx-xxxxxxxx73" at bounding box center [168, 257] width 125 height 16
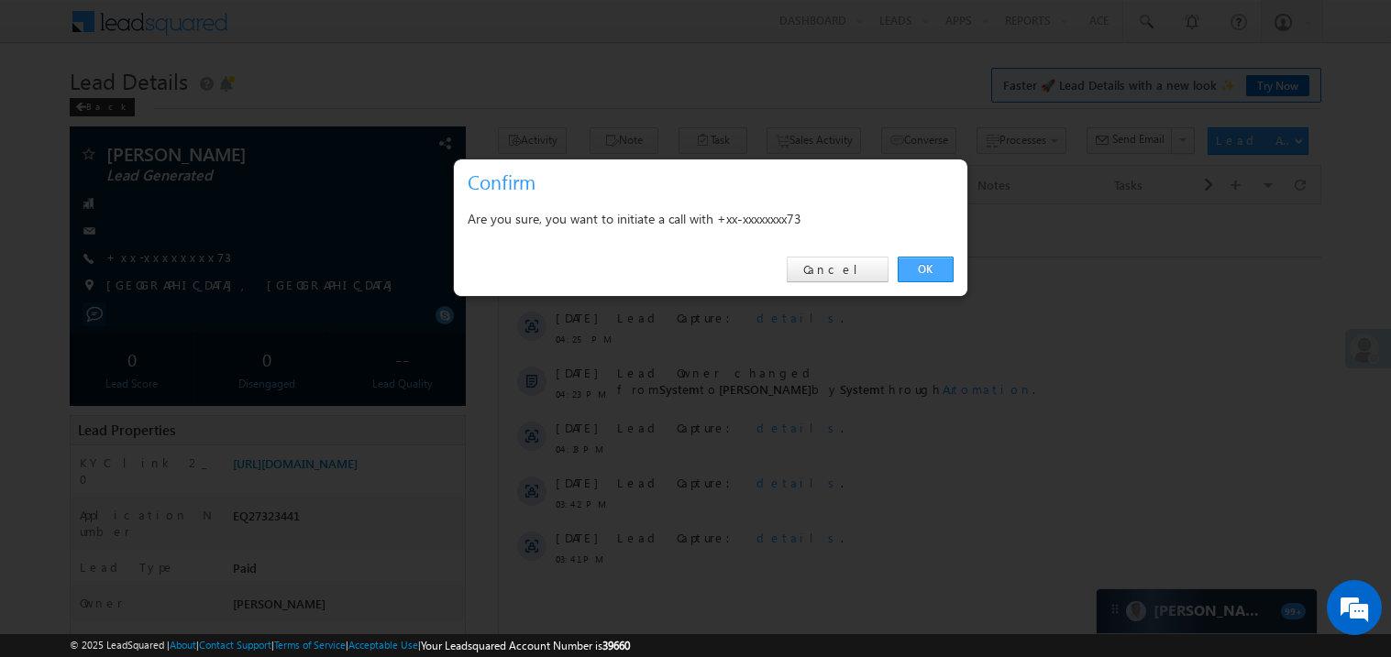
click at [924, 273] on link "OK" at bounding box center [926, 270] width 56 height 26
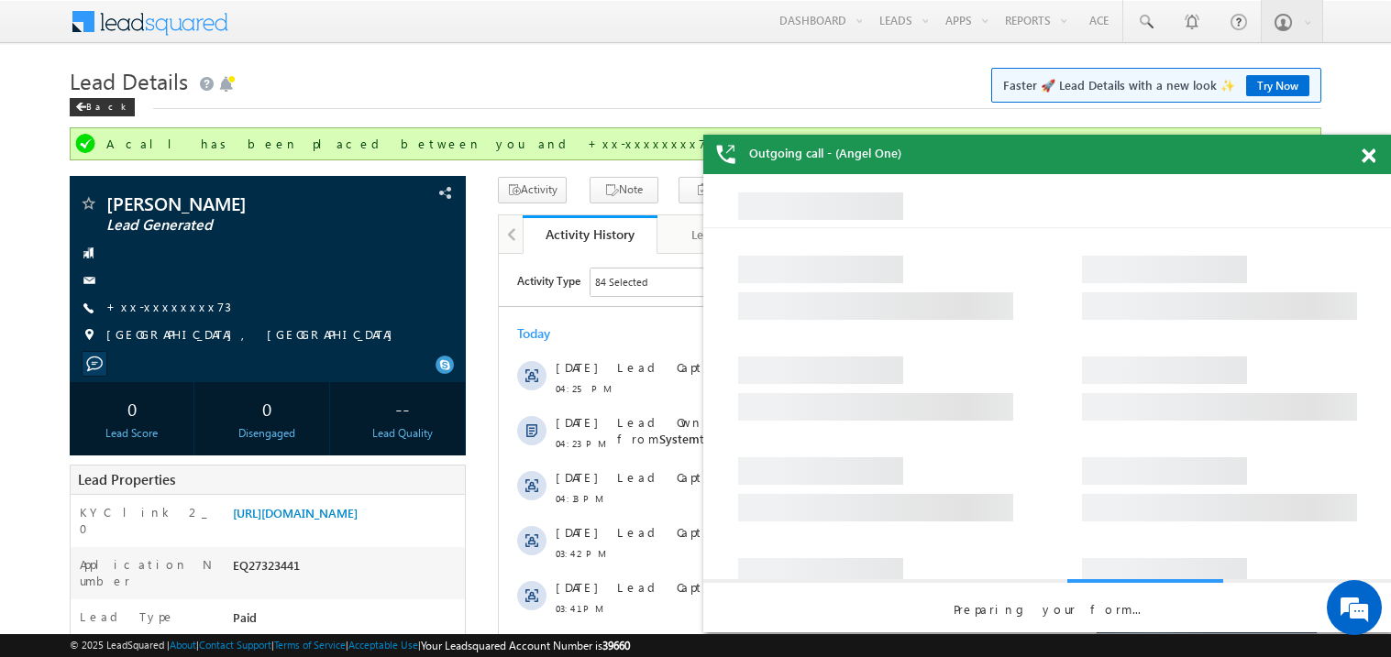
click at [1373, 151] on span at bounding box center [1369, 157] width 14 height 16
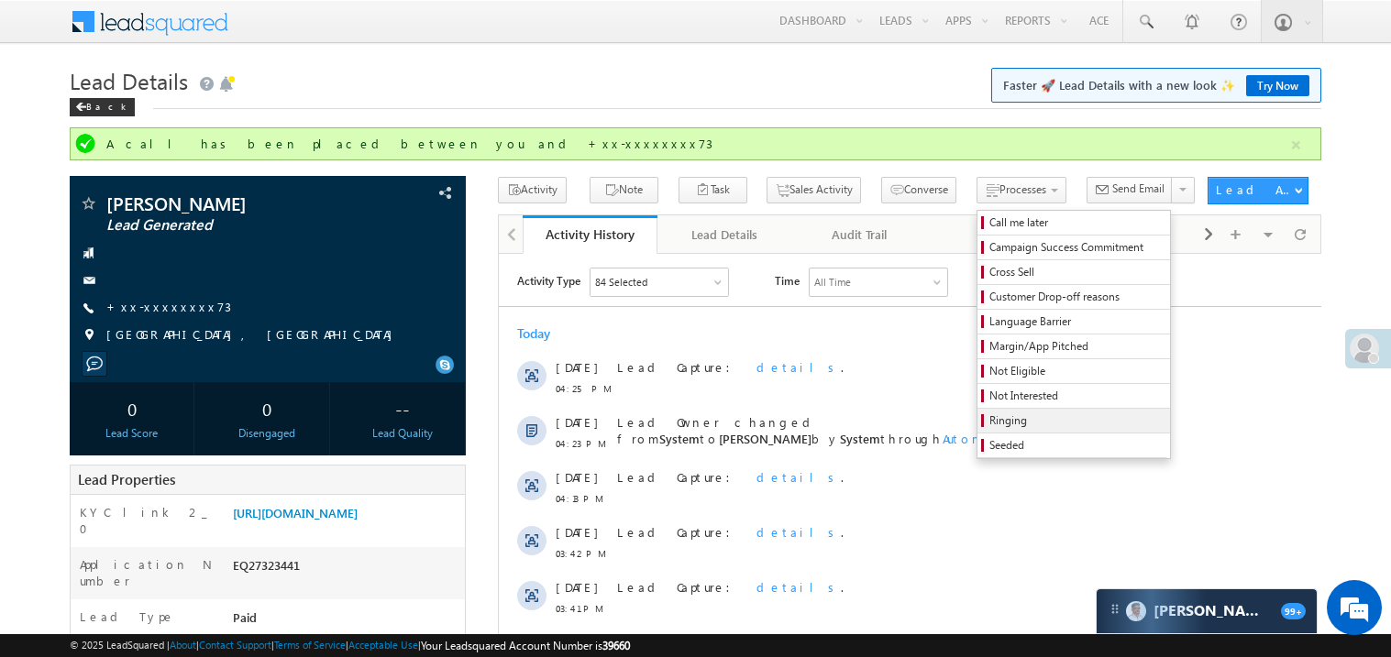
click at [1002, 426] on span "Ringing" at bounding box center [1076, 421] width 174 height 17
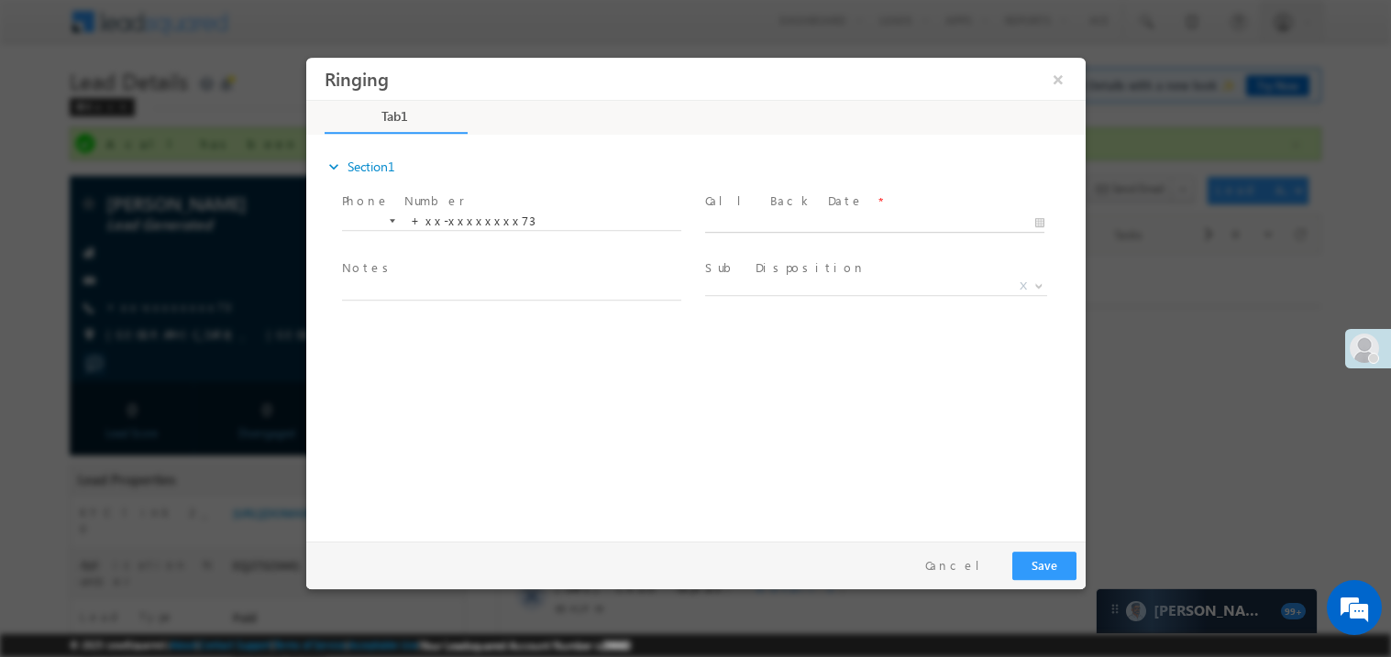
click at [727, 214] on input "text" at bounding box center [873, 223] width 339 height 18
type input "08/17/25 6:49 PM"
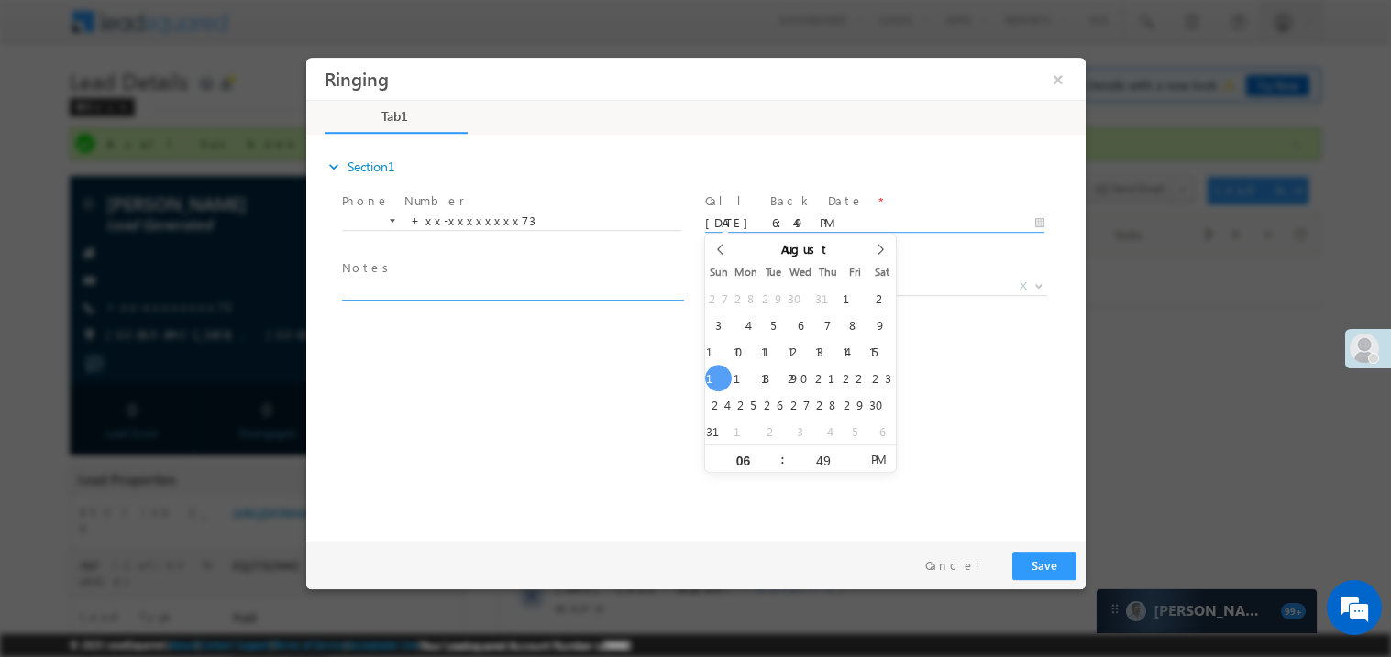
click at [444, 290] on textarea at bounding box center [510, 289] width 339 height 21
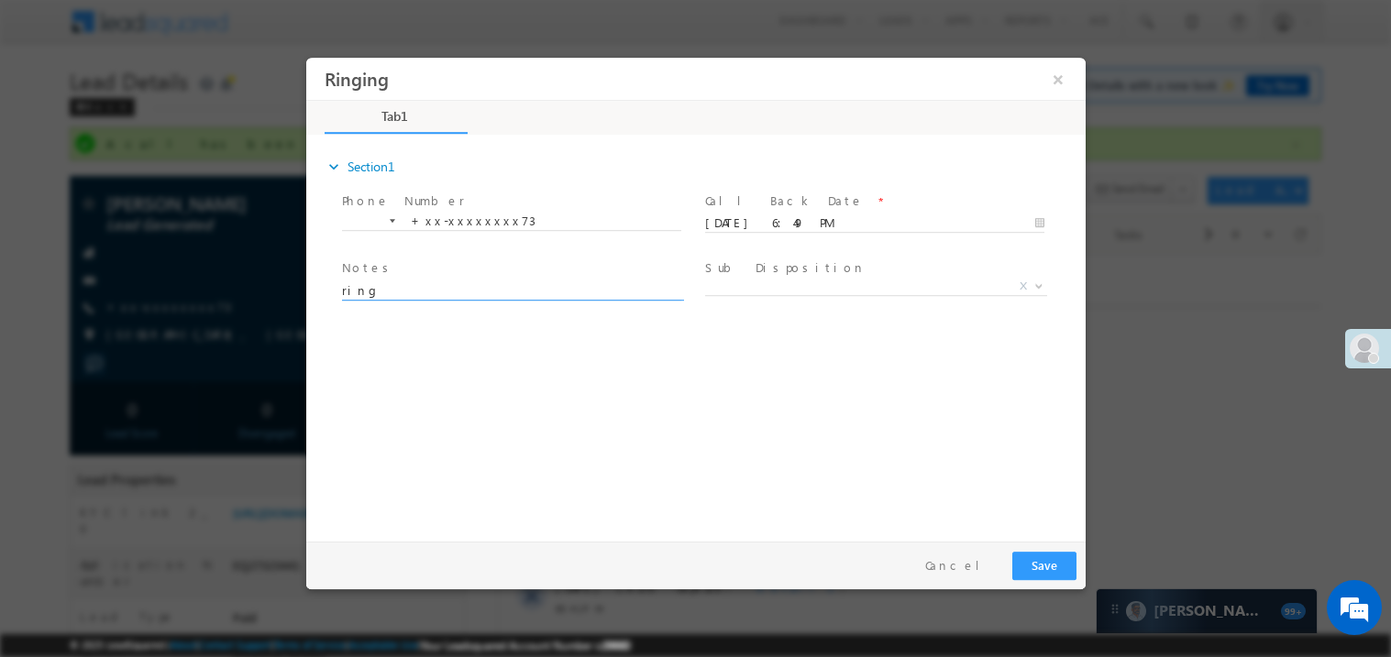
type textarea "ring"
click at [1057, 576] on button "Save" at bounding box center [1043, 565] width 64 height 28
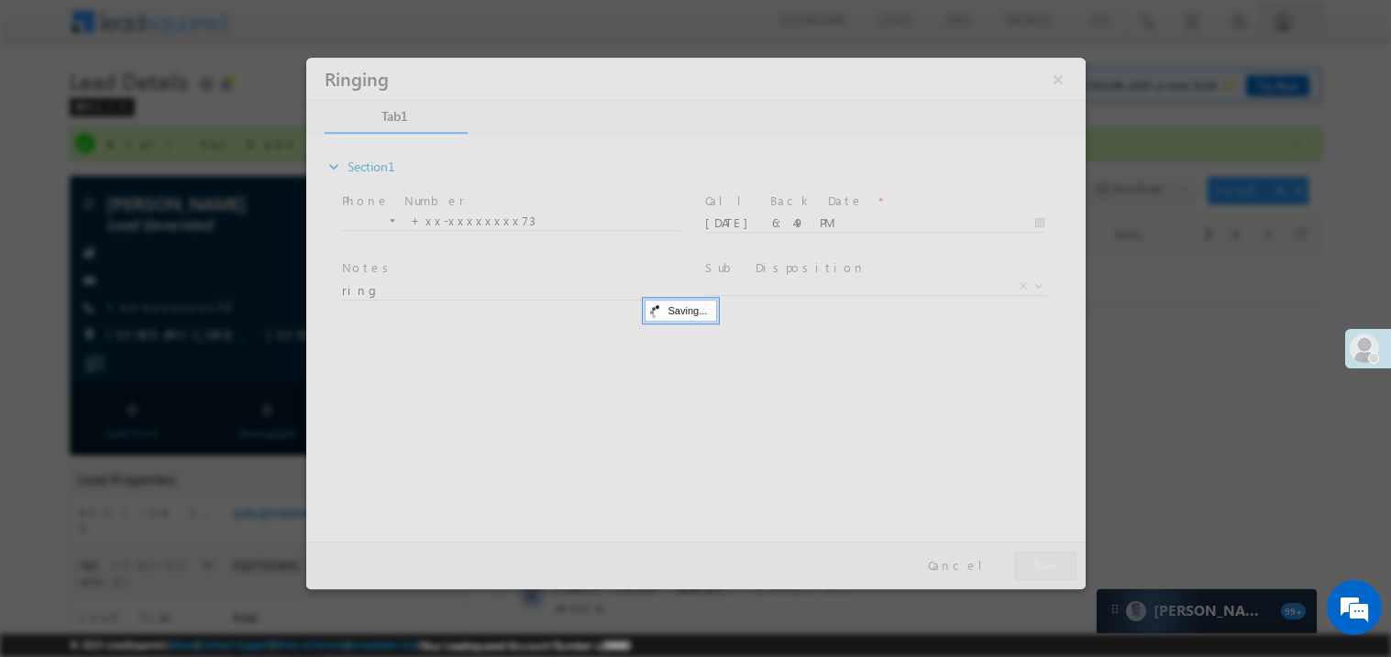
click at [1057, 576] on div at bounding box center [694, 323] width 779 height 532
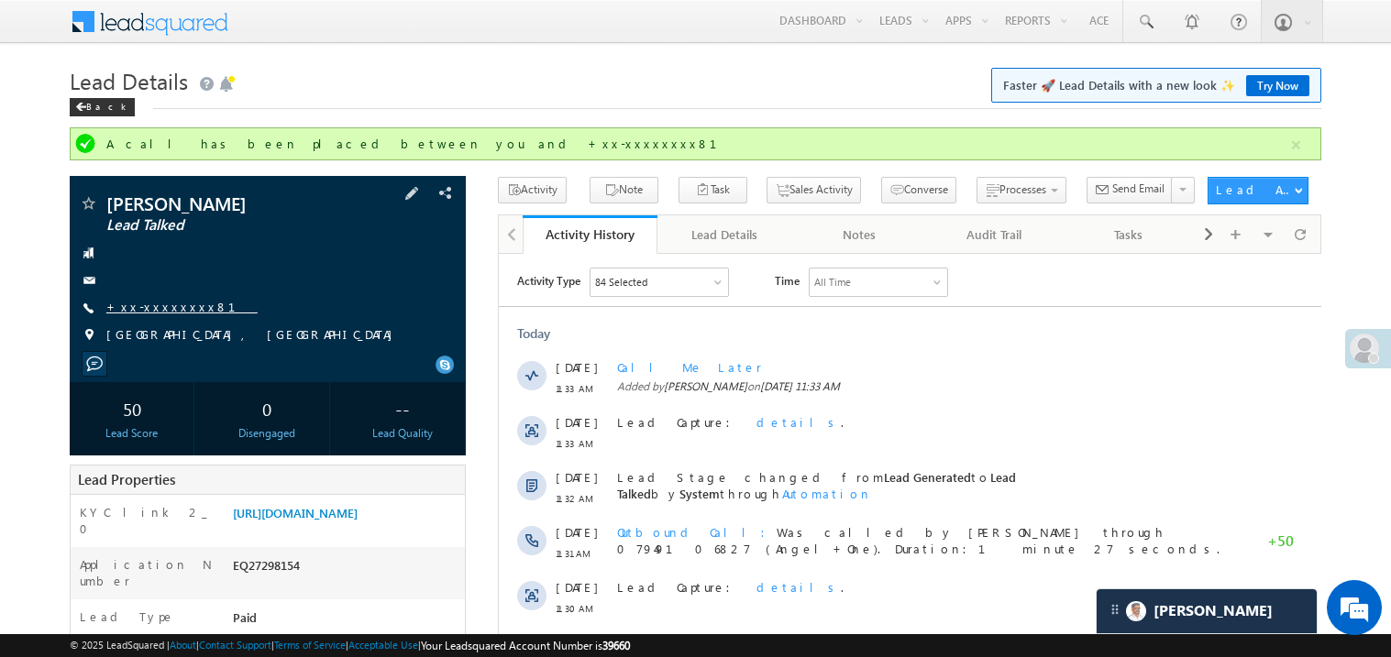
click at [178, 309] on link "+xx-xxxxxxxx81" at bounding box center [181, 307] width 151 height 16
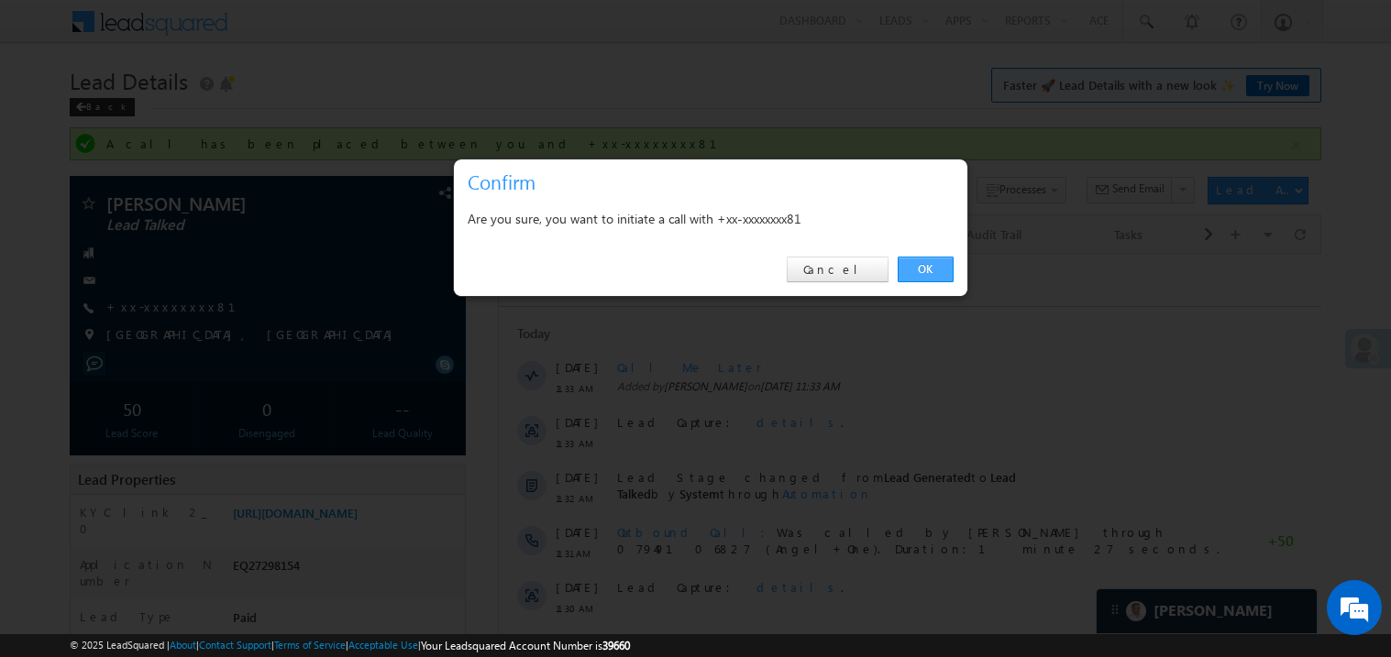
click at [918, 260] on link "OK" at bounding box center [926, 270] width 56 height 26
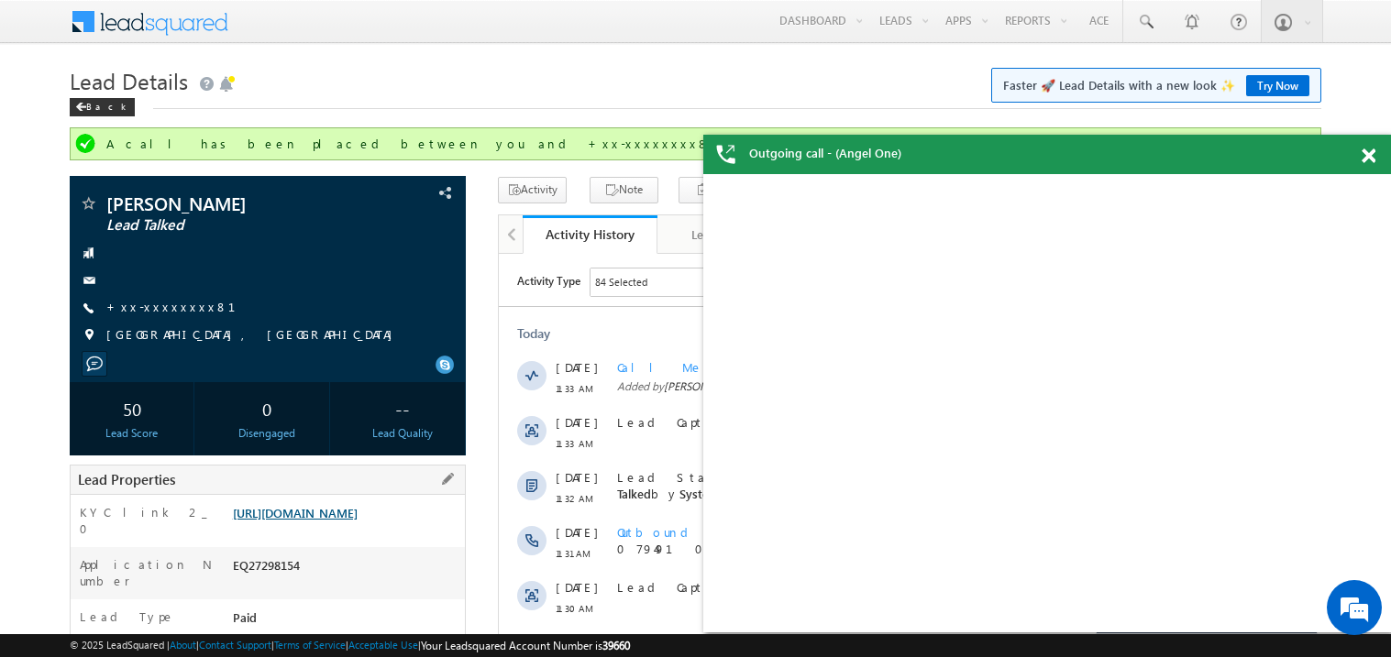
click at [358, 519] on link "[URL][DOMAIN_NAME]" at bounding box center [295, 513] width 125 height 16
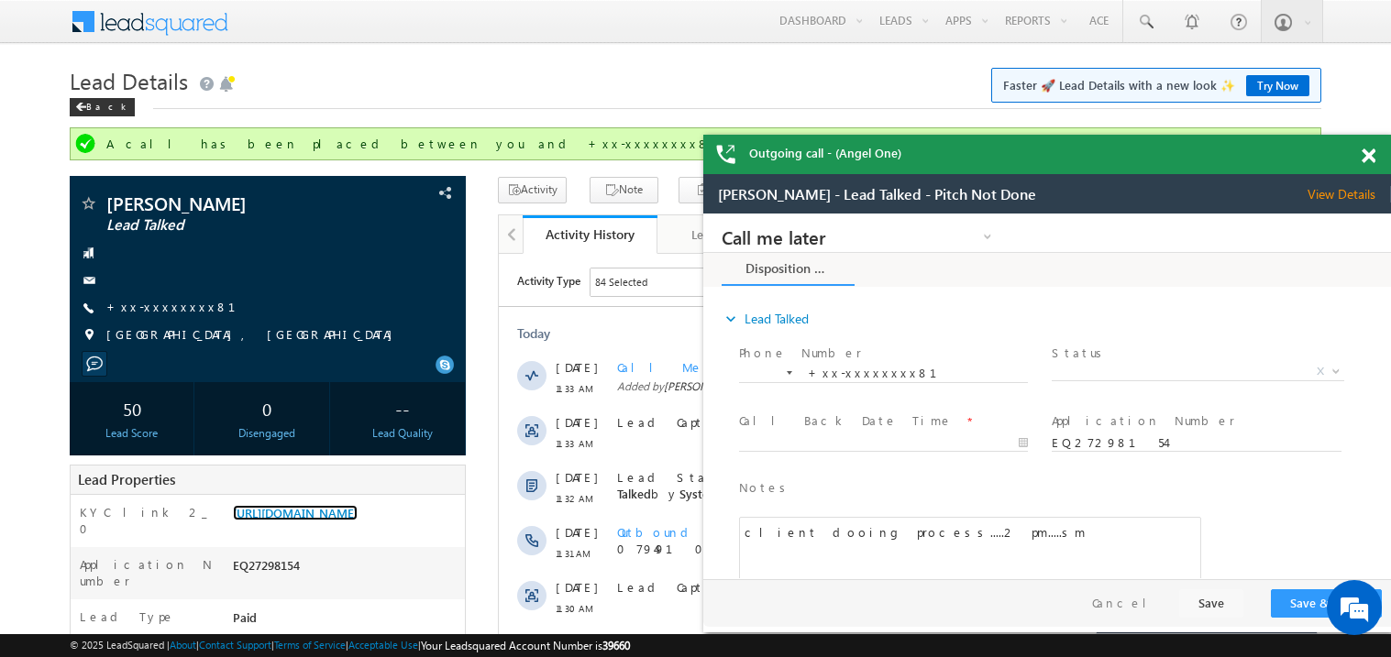
click at [1372, 156] on span at bounding box center [1369, 157] width 14 height 16
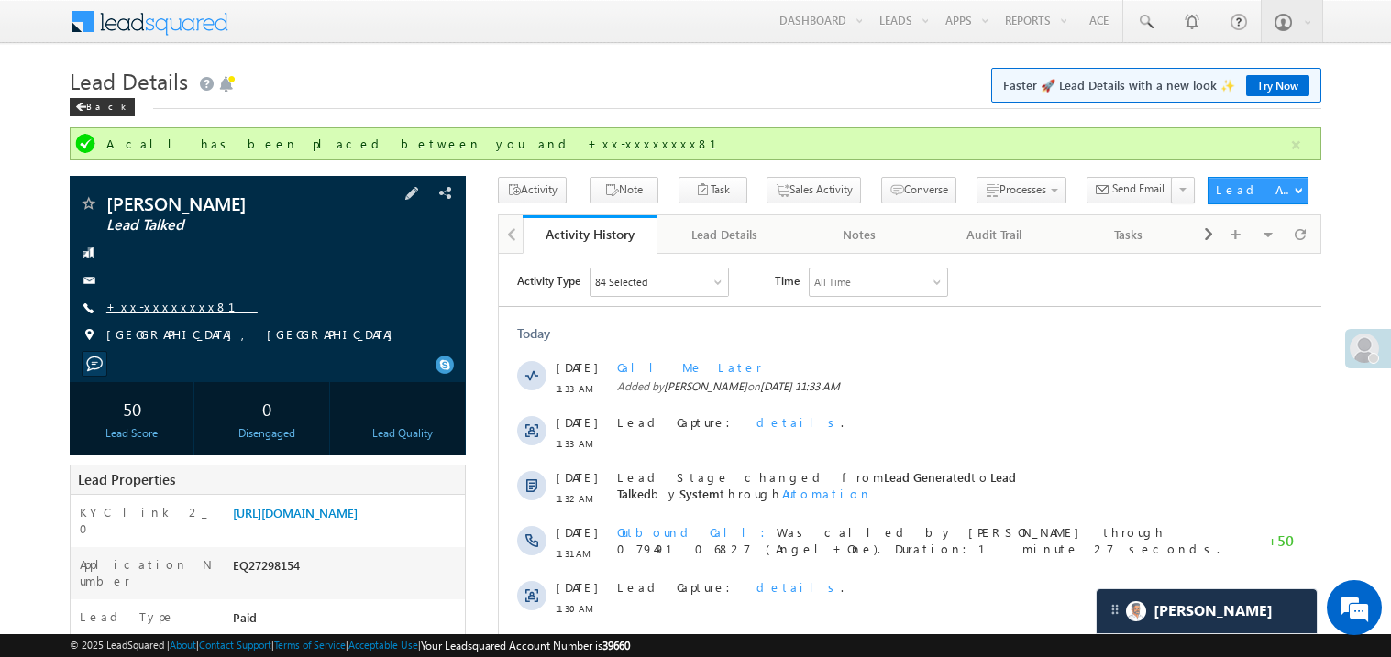
click at [153, 307] on link "+xx-xxxxxxxx81" at bounding box center [181, 307] width 151 height 16
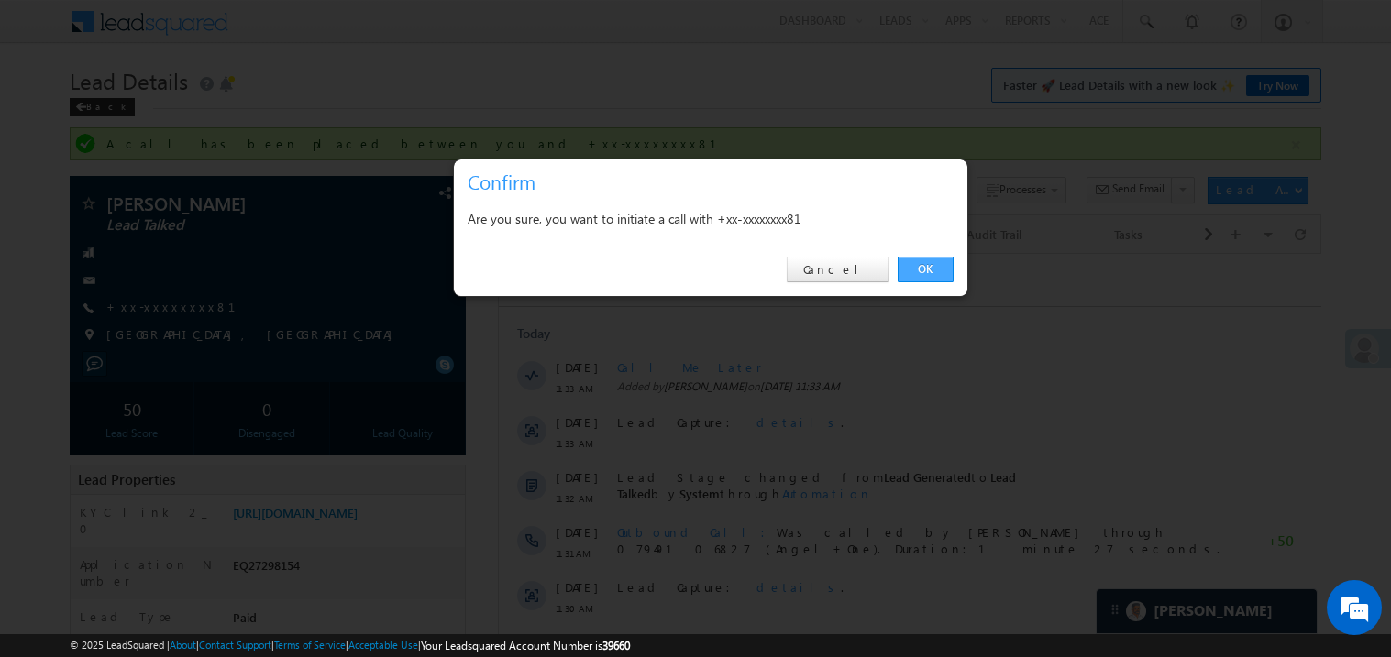
click at [930, 271] on link "OK" at bounding box center [926, 270] width 56 height 26
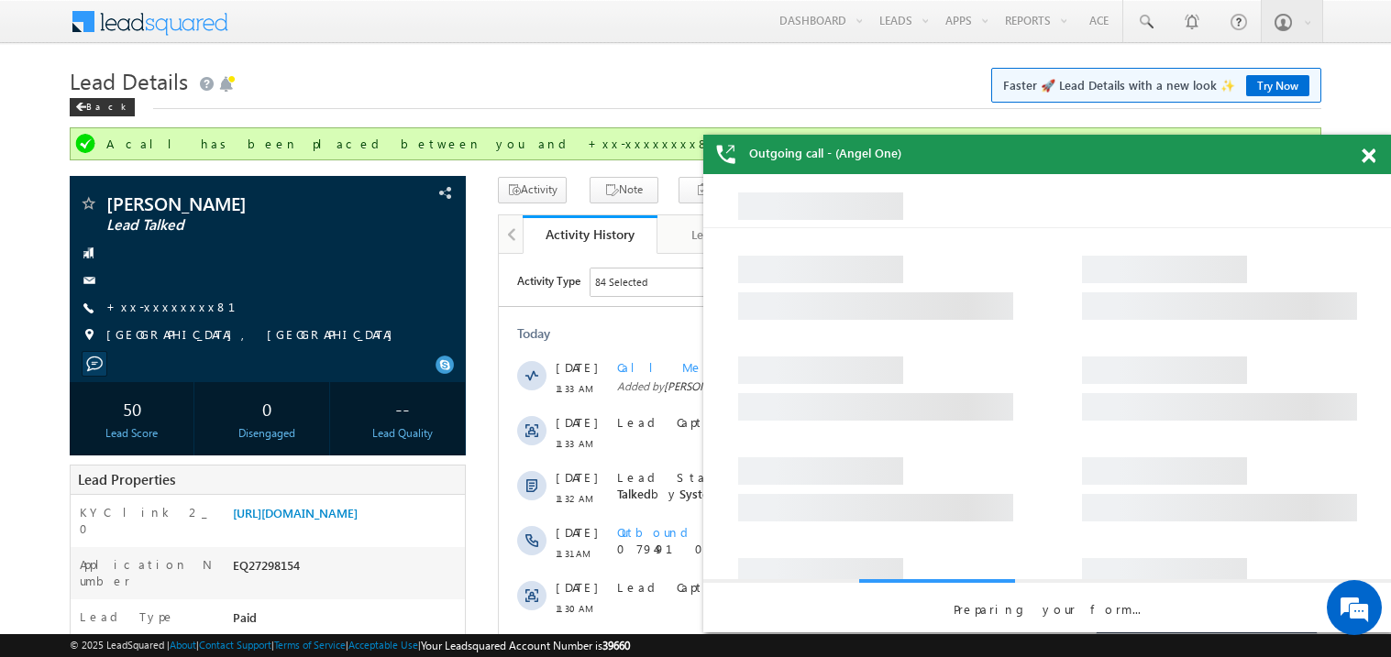
click at [1373, 156] on span at bounding box center [1369, 157] width 14 height 16
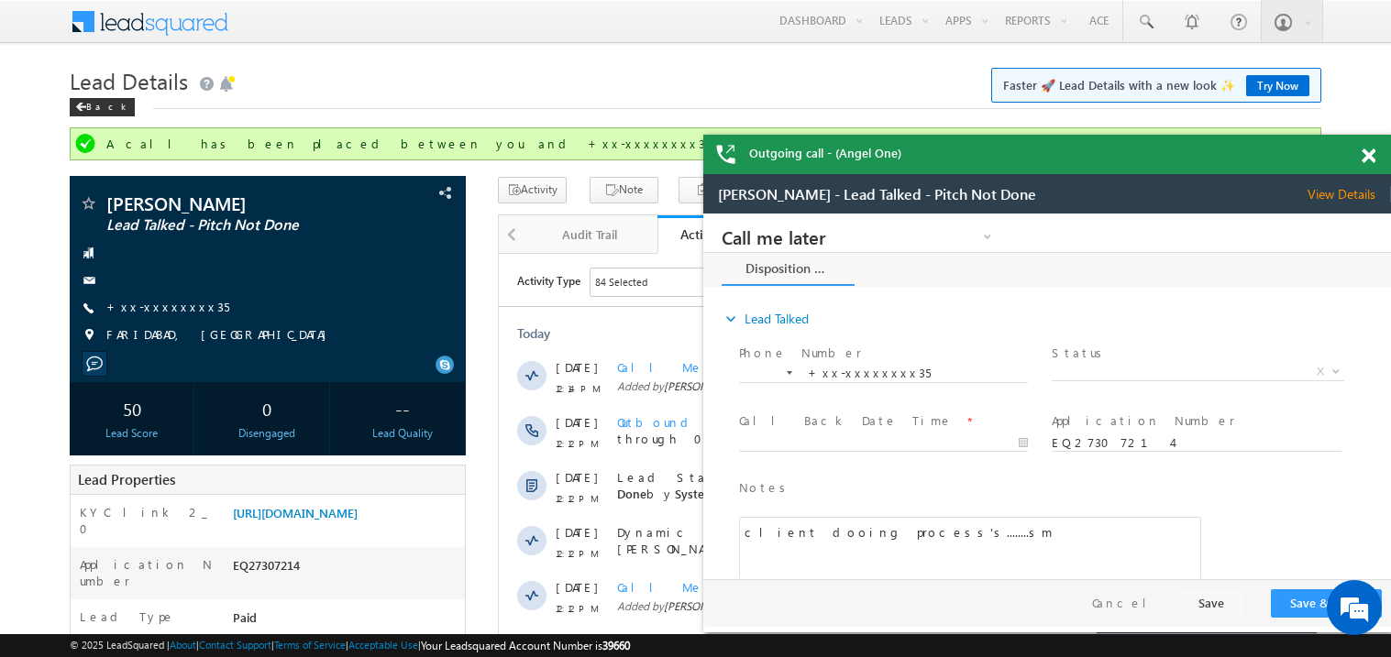
click at [1366, 150] on span at bounding box center [1369, 157] width 14 height 16
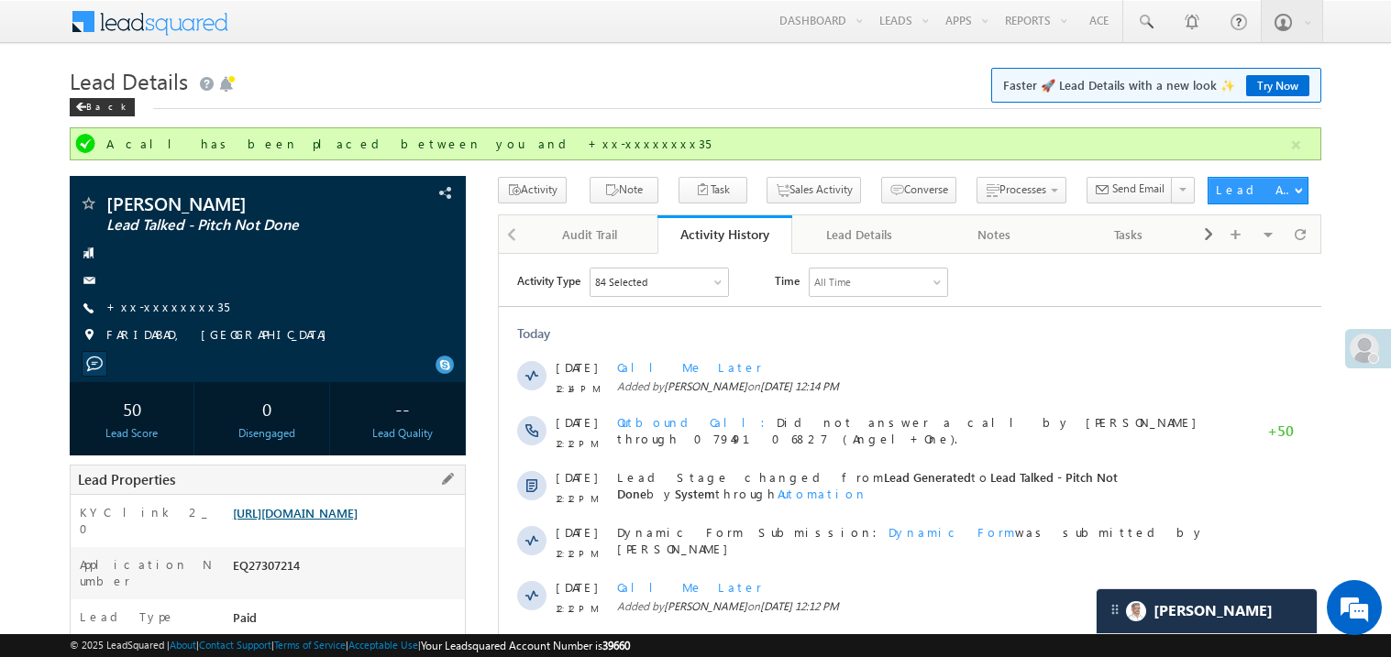
click at [327, 521] on link "[URL][DOMAIN_NAME]" at bounding box center [295, 513] width 125 height 16
click at [166, 301] on link "+xx-xxxxxxxx35" at bounding box center [167, 307] width 123 height 16
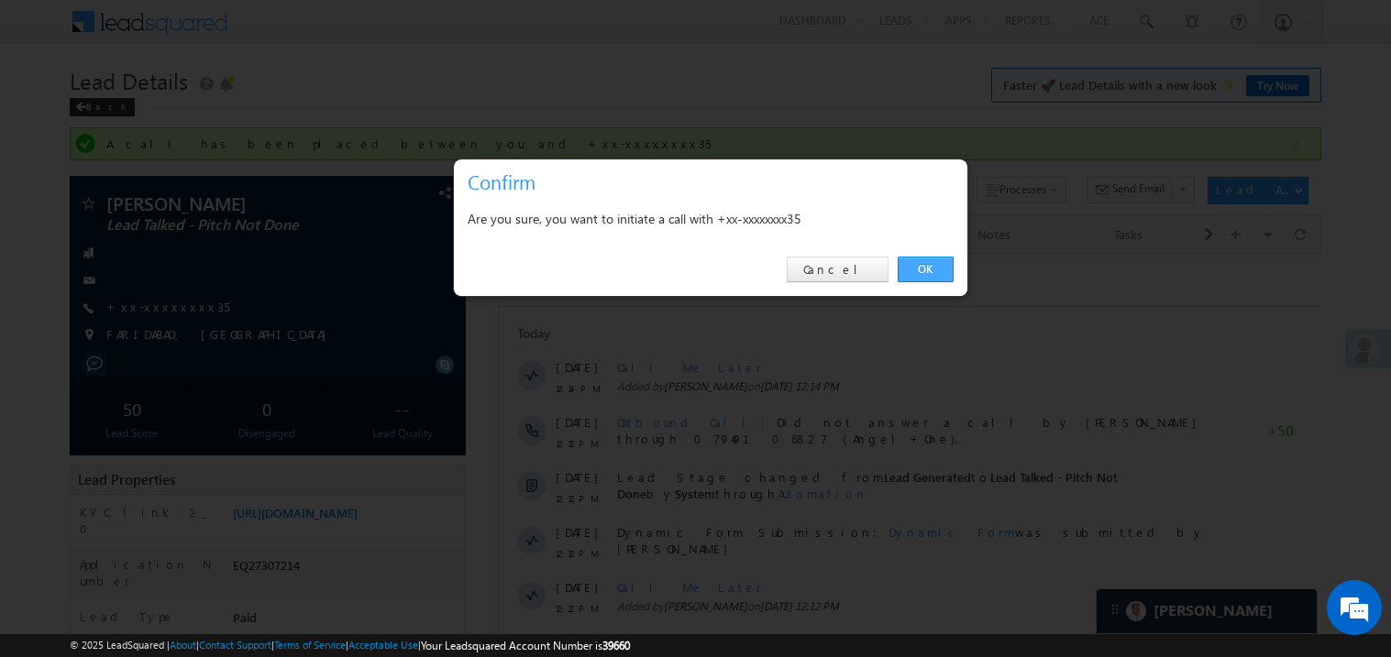
click at [924, 266] on link "OK" at bounding box center [926, 270] width 56 height 26
